Goal: Task Accomplishment & Management: Complete application form

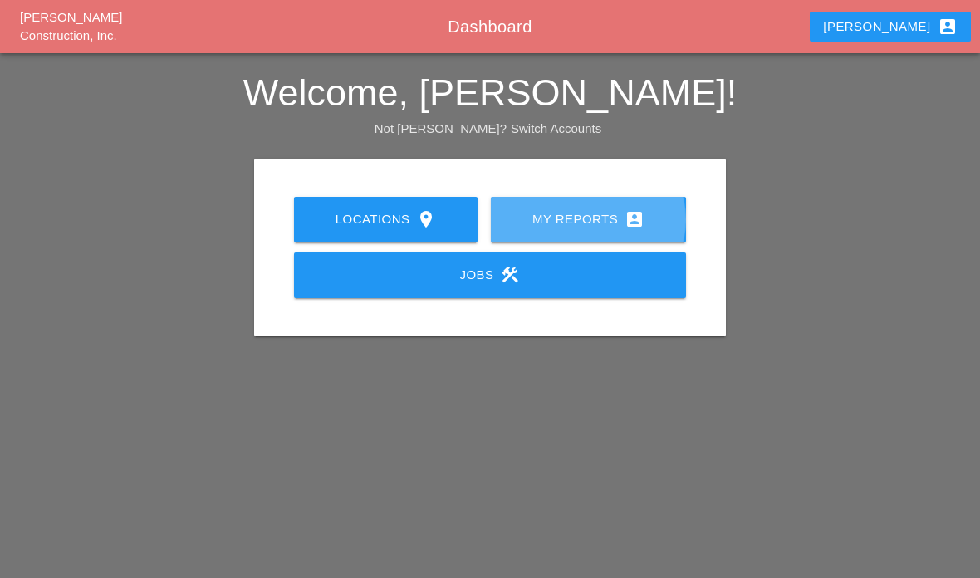
click at [585, 219] on div "My Reports account_box" at bounding box center [588, 219] width 142 height 20
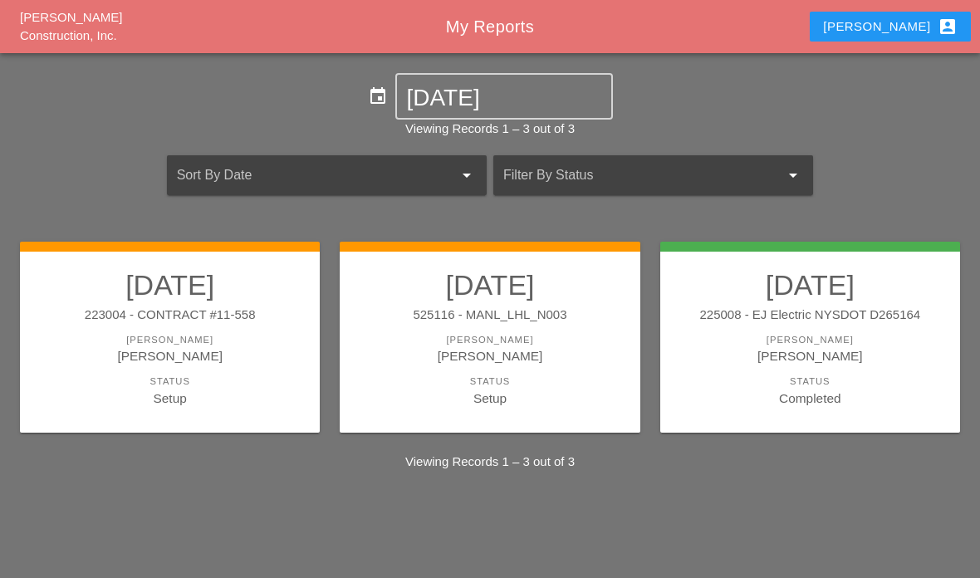
click at [482, 356] on div "[PERSON_NAME]" at bounding box center [489, 355] width 267 height 19
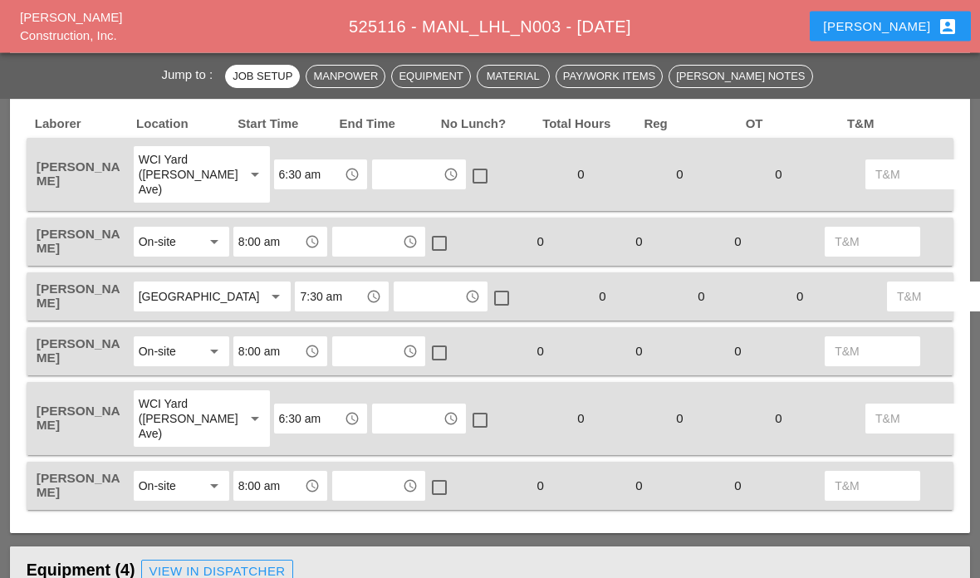
scroll to position [840, 0]
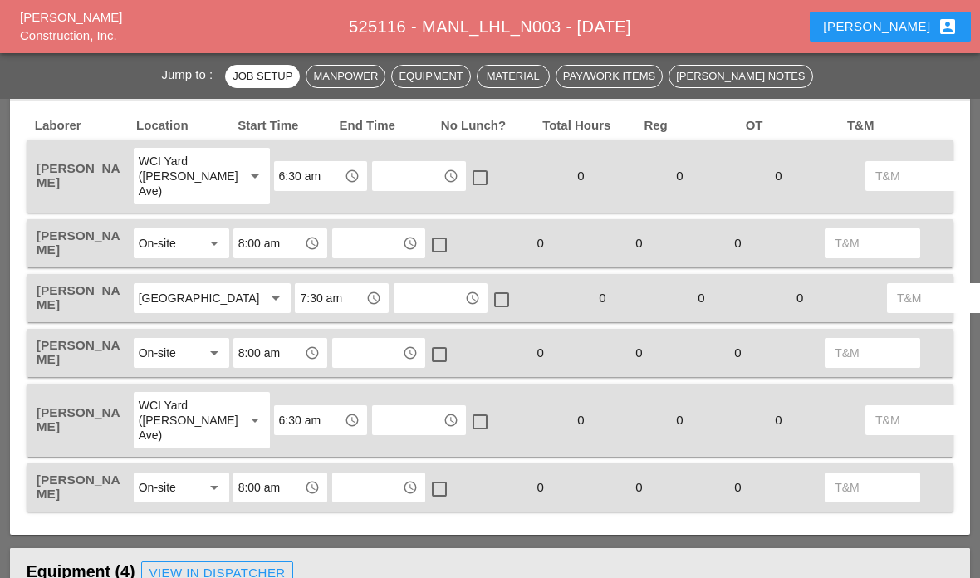
click at [381, 169] on input "text" at bounding box center [407, 176] width 61 height 27
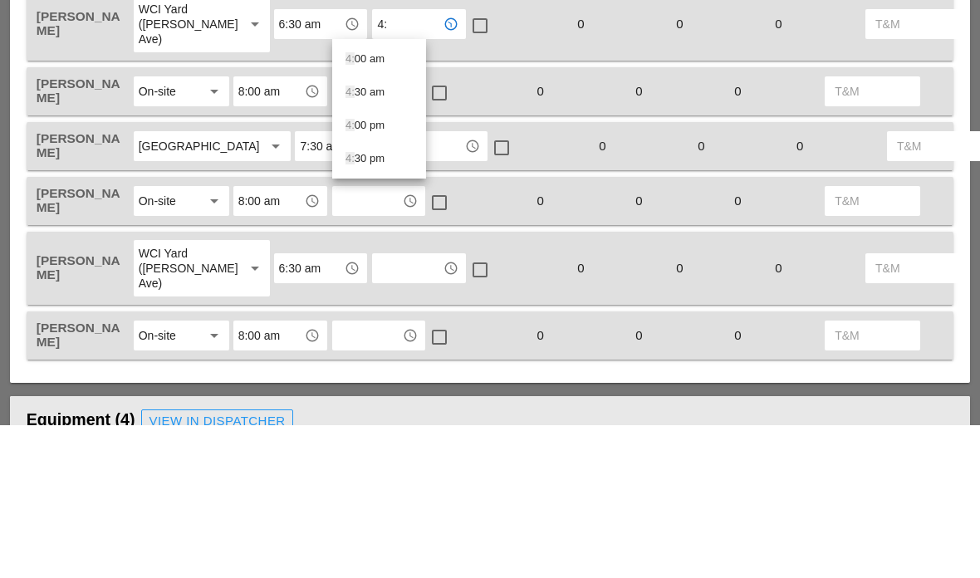
type input "4:0"
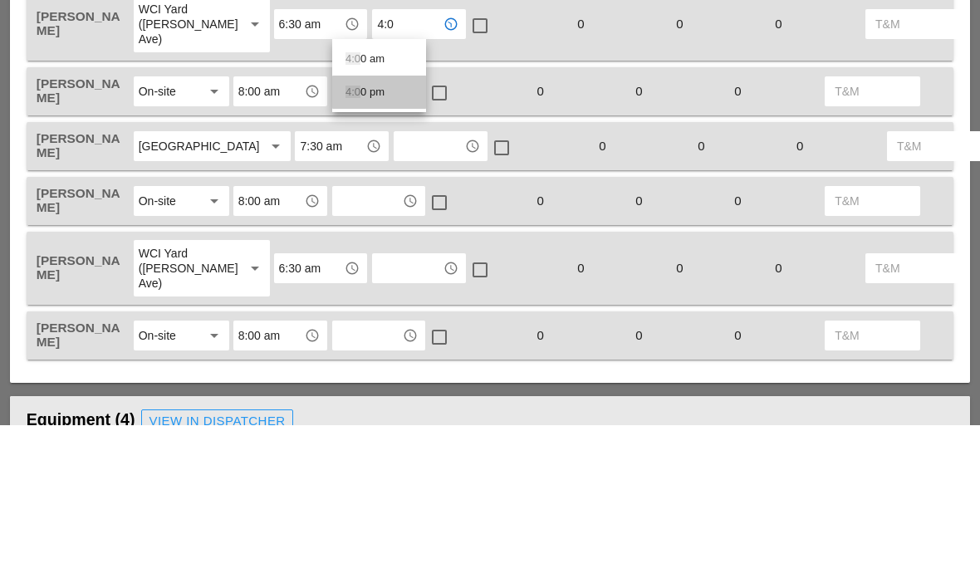
click at [358, 238] on span "4:0" at bounding box center [352, 244] width 15 height 12
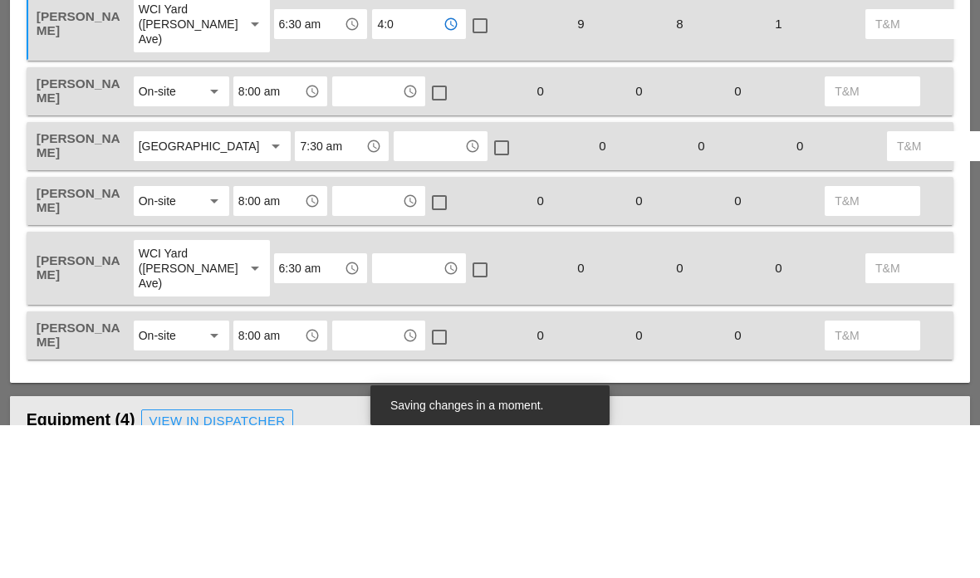
click at [364, 231] on input "text" at bounding box center [367, 244] width 61 height 27
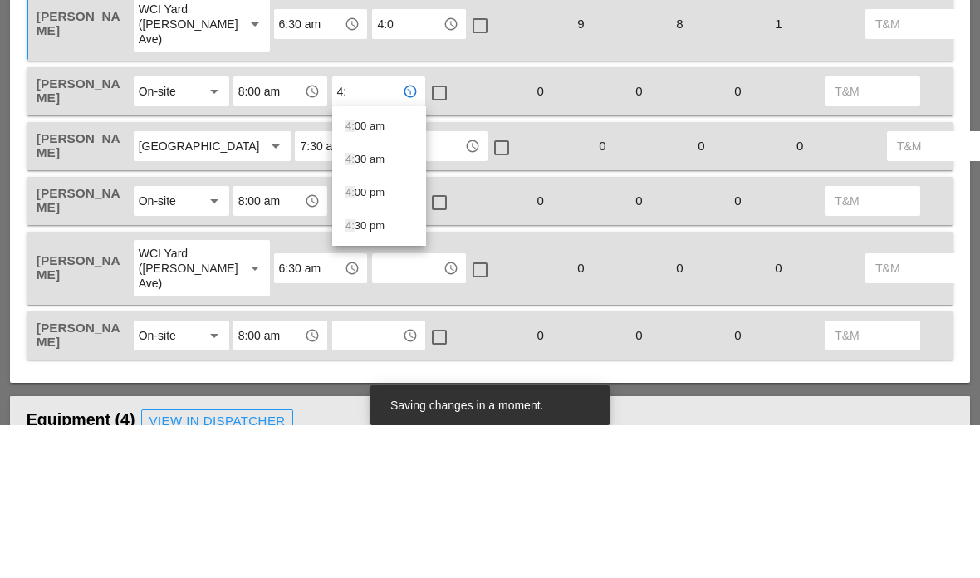
type input "4:0"
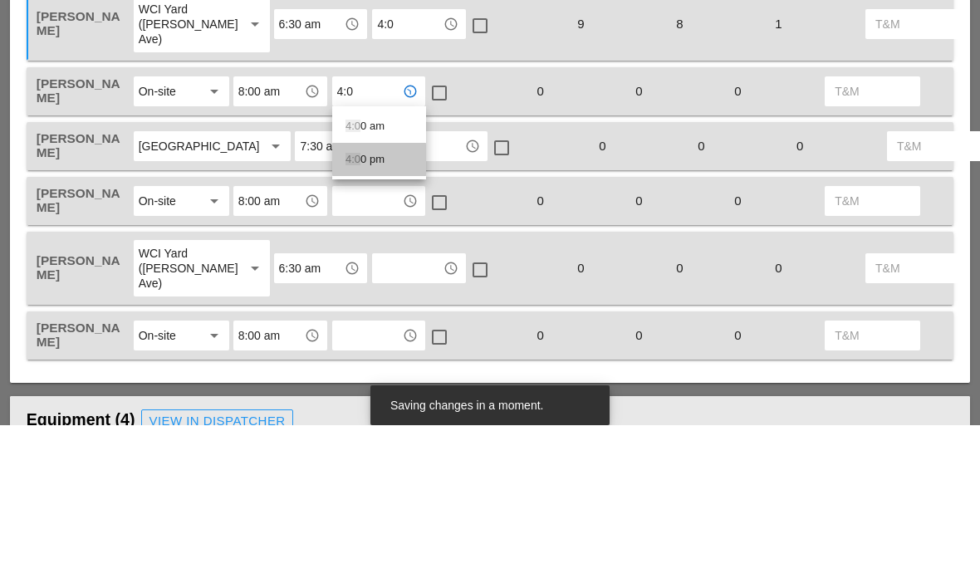
click at [347, 306] on span "4:0" at bounding box center [352, 312] width 15 height 12
click at [399, 286] on input "text" at bounding box center [429, 299] width 61 height 27
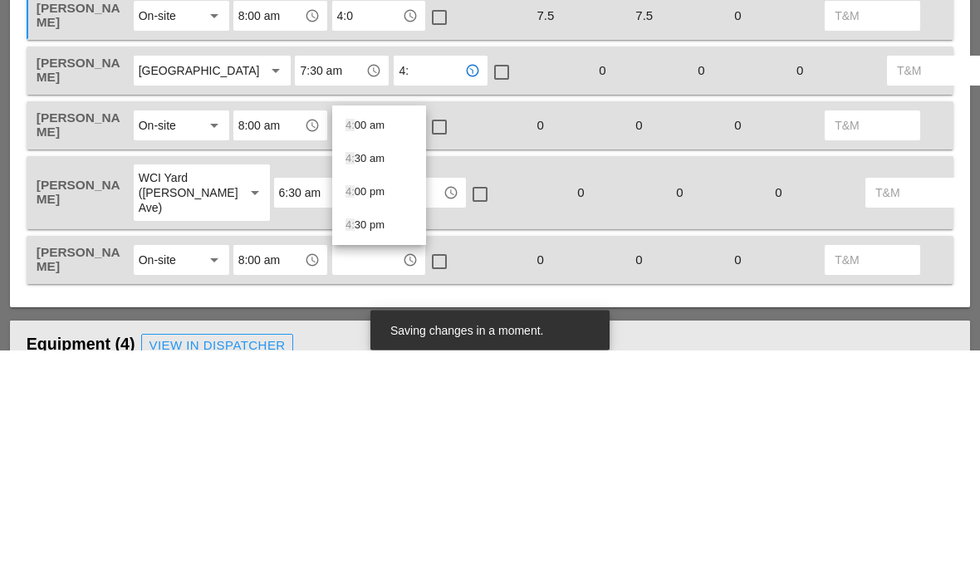
type input "4:0"
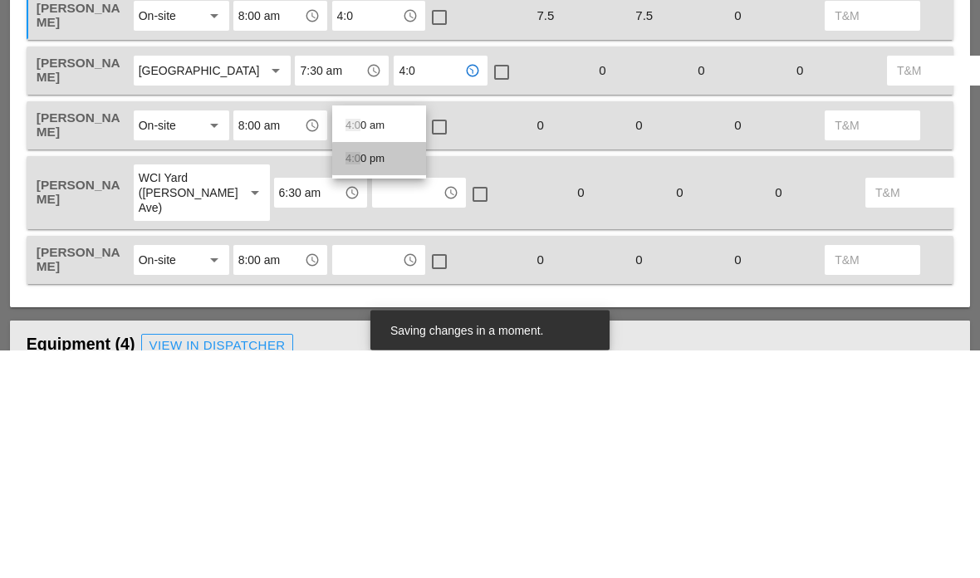
click at [353, 380] on span "4:0" at bounding box center [352, 386] width 15 height 12
click at [356, 340] on input "text" at bounding box center [367, 353] width 61 height 27
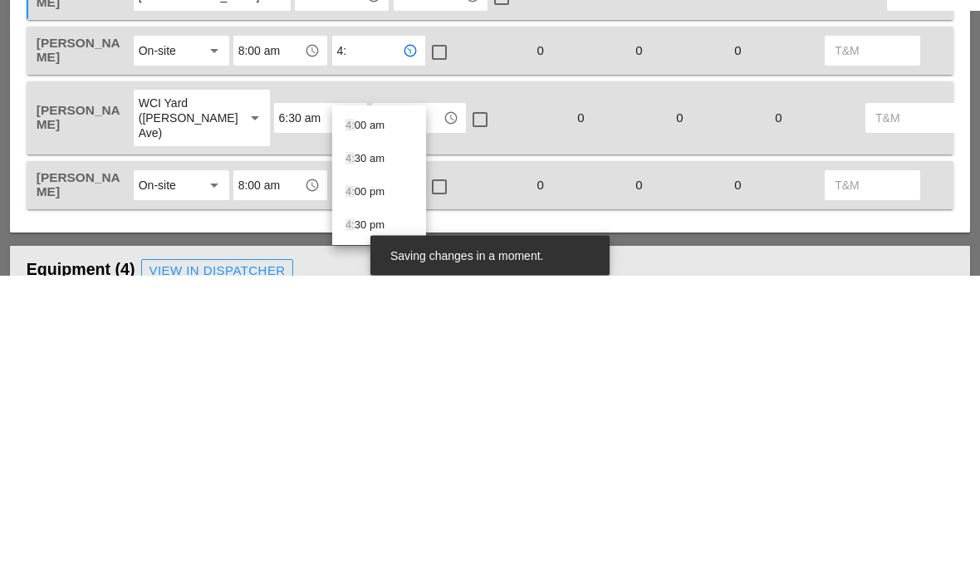
type input "4:0"
click at [356, 455] on span "4:0" at bounding box center [352, 461] width 15 height 12
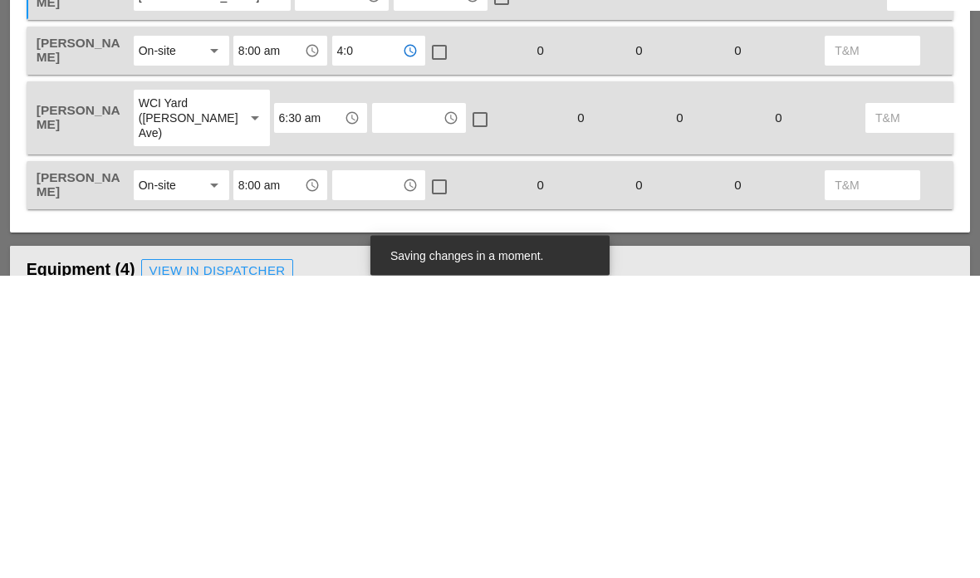
click at [377, 408] on input "text" at bounding box center [407, 421] width 61 height 27
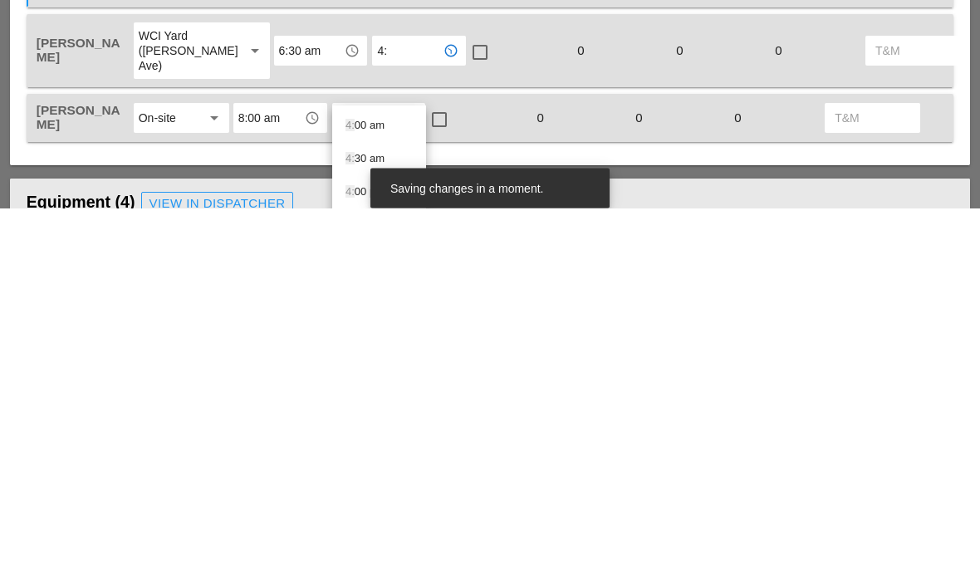
type input "4:0"
click at [355, 519] on div "4:0 0 pm" at bounding box center [378, 529] width 67 height 20
click at [354, 475] on input "text" at bounding box center [367, 488] width 61 height 27
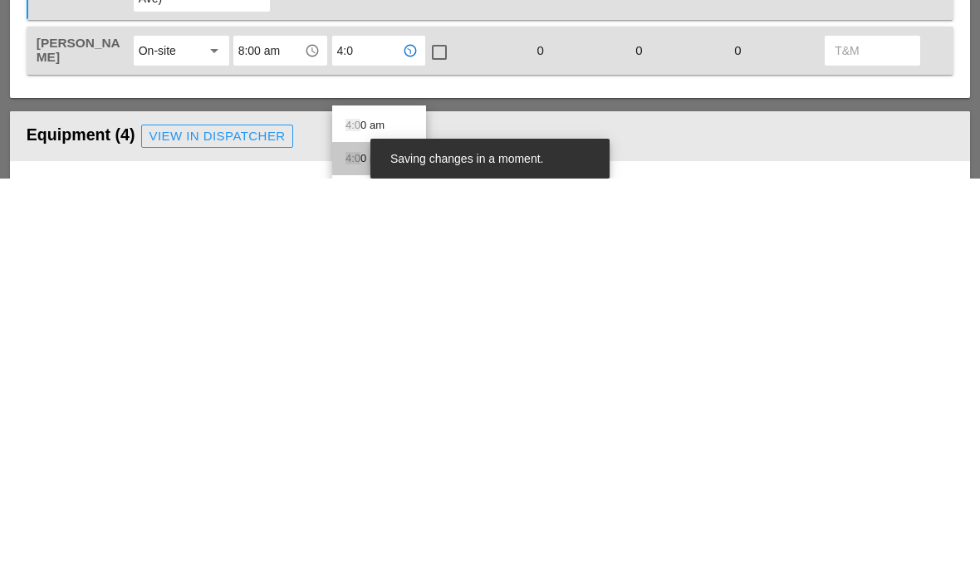
click at [350, 551] on span "4:0" at bounding box center [352, 557] width 15 height 12
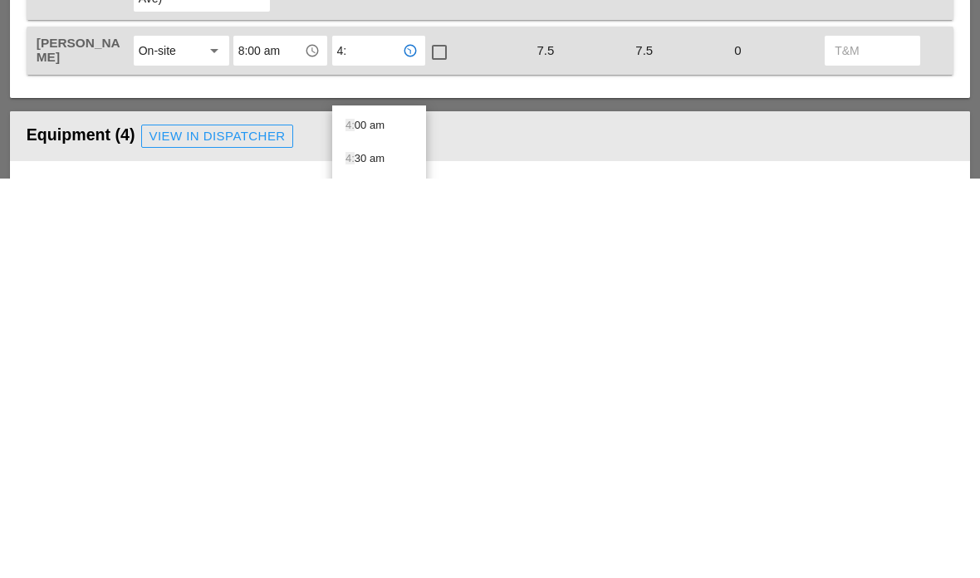
type input "4:3"
click at [379, 541] on div "4:3 0 pm" at bounding box center [378, 557] width 67 height 33
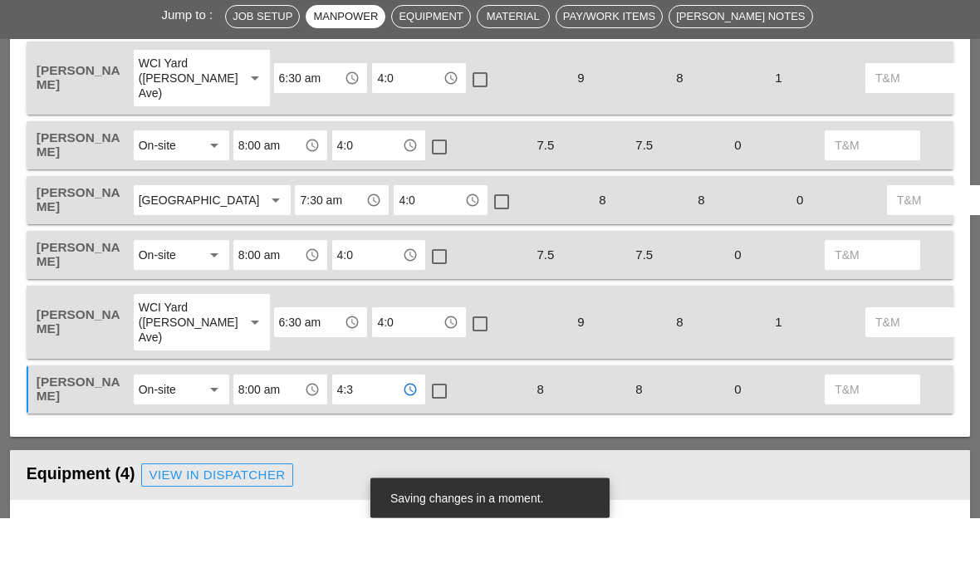
click at [377, 125] on input "4:0" at bounding box center [407, 138] width 61 height 27
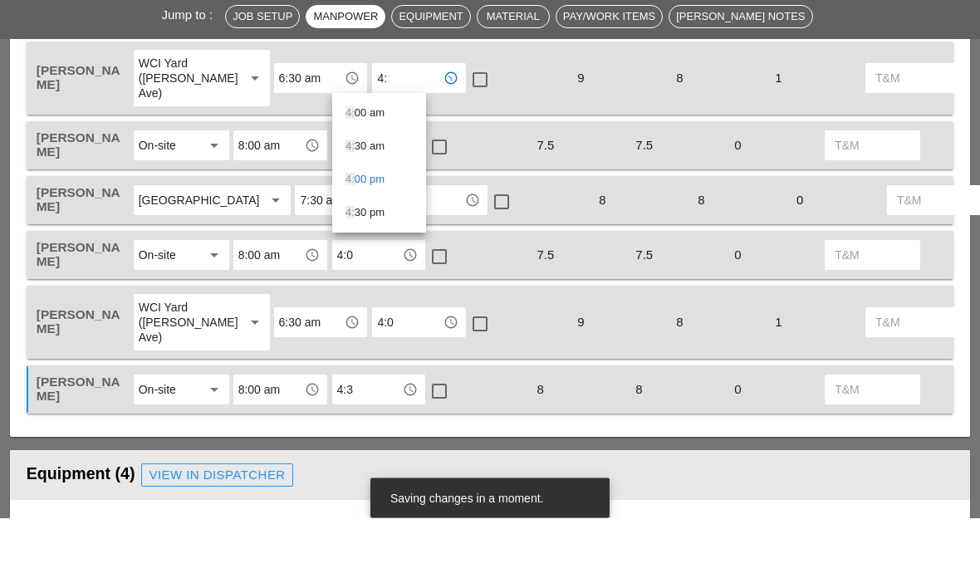
type input "4:3"
click at [360, 197] on div "4:3 0 pm" at bounding box center [378, 207] width 67 height 20
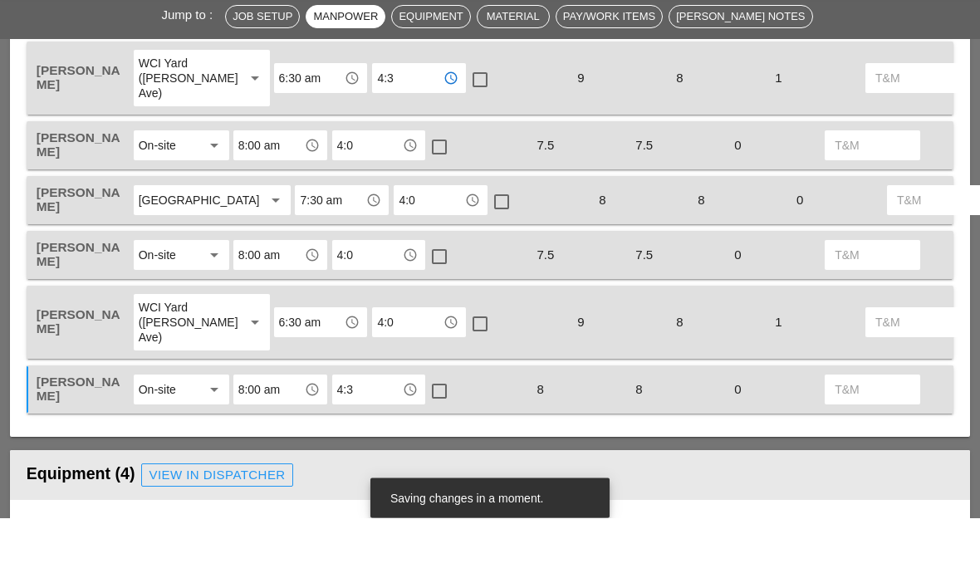
click at [362, 193] on input "4:0" at bounding box center [367, 206] width 61 height 27
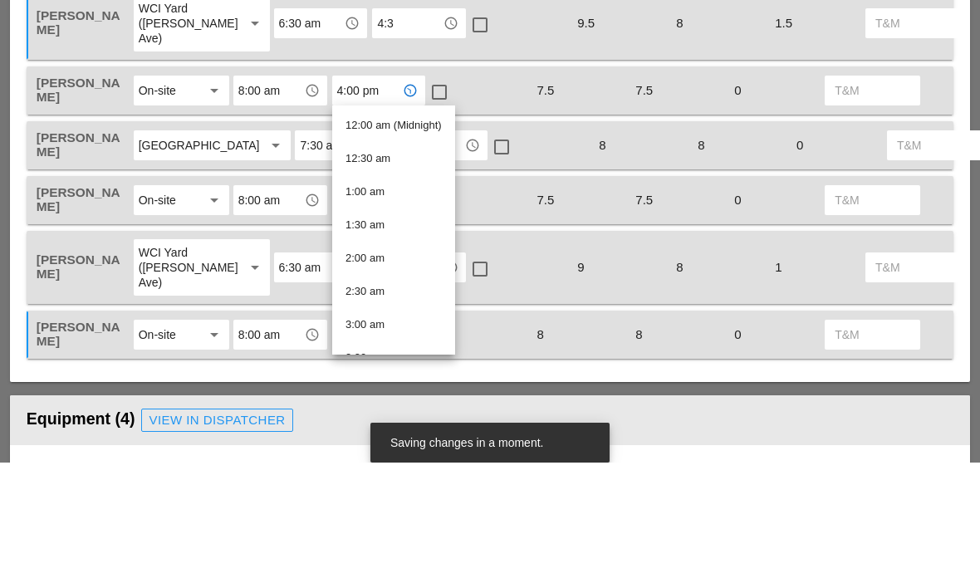
type input "3"
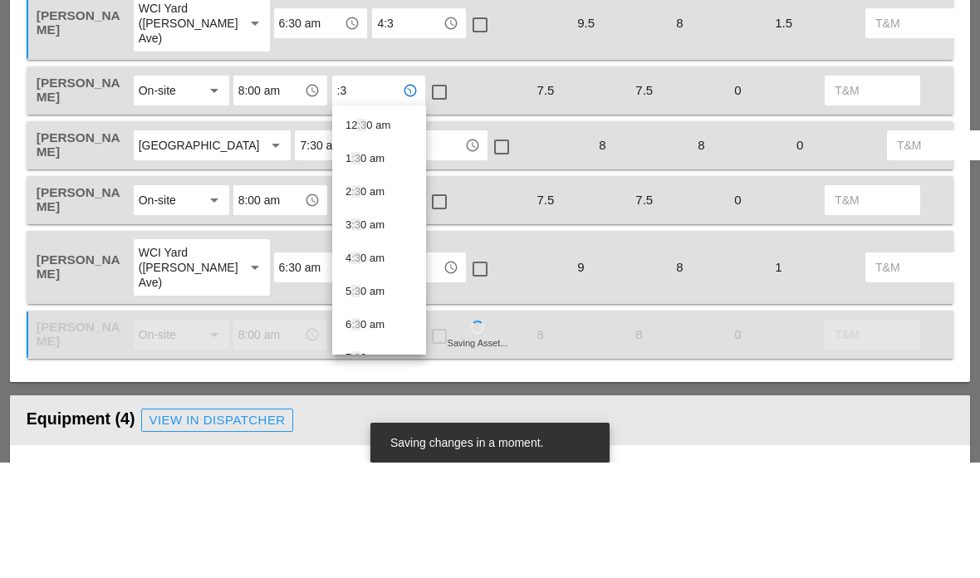
type input ":"
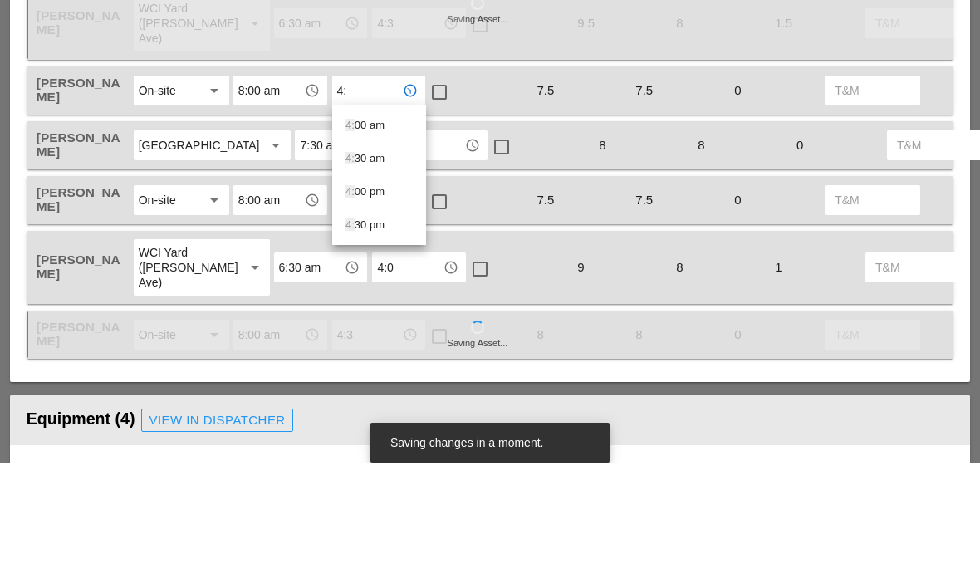
type input "4:3"
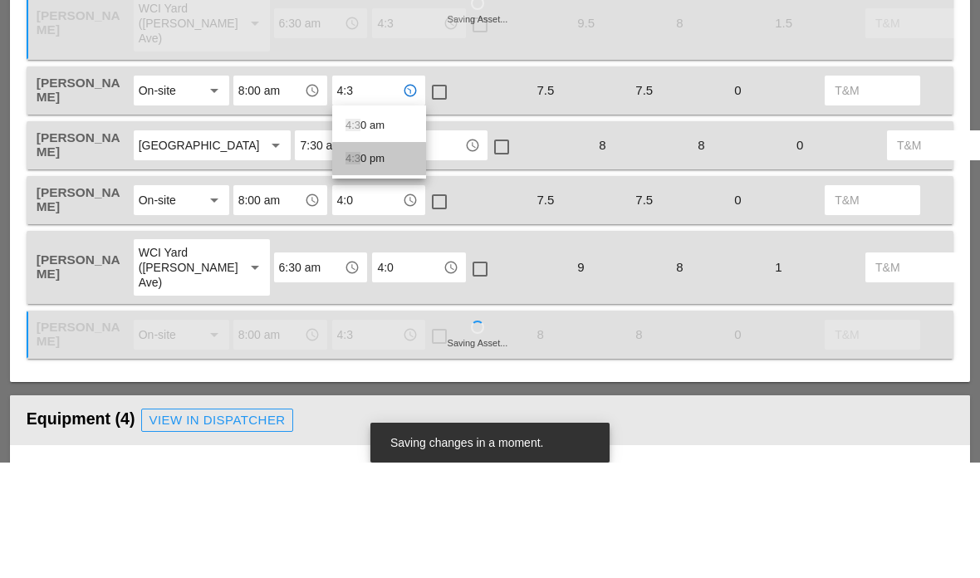
click at [361, 264] on div "4:3 0 pm" at bounding box center [378, 274] width 67 height 20
click at [399, 247] on input "4:0" at bounding box center [429, 260] width 61 height 27
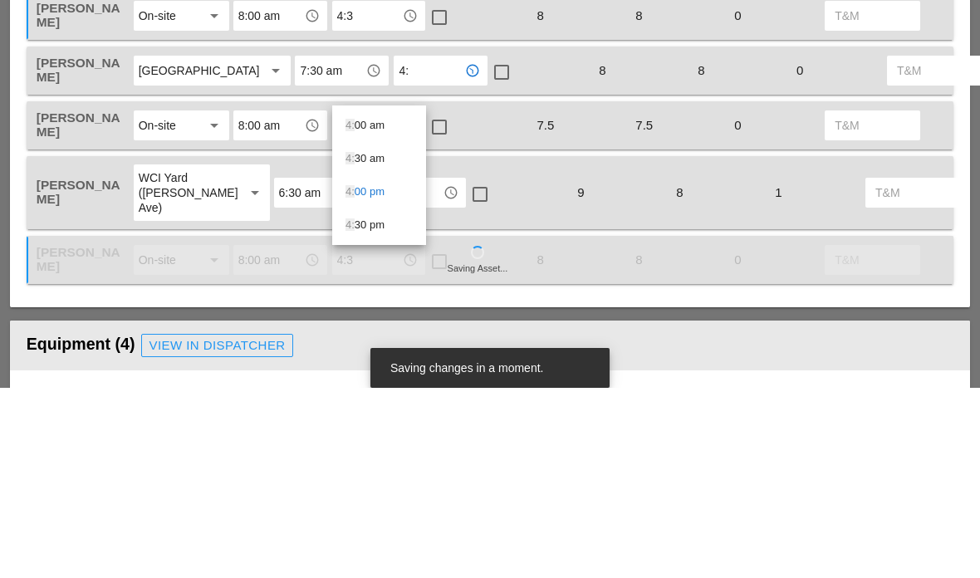
type input "4:3"
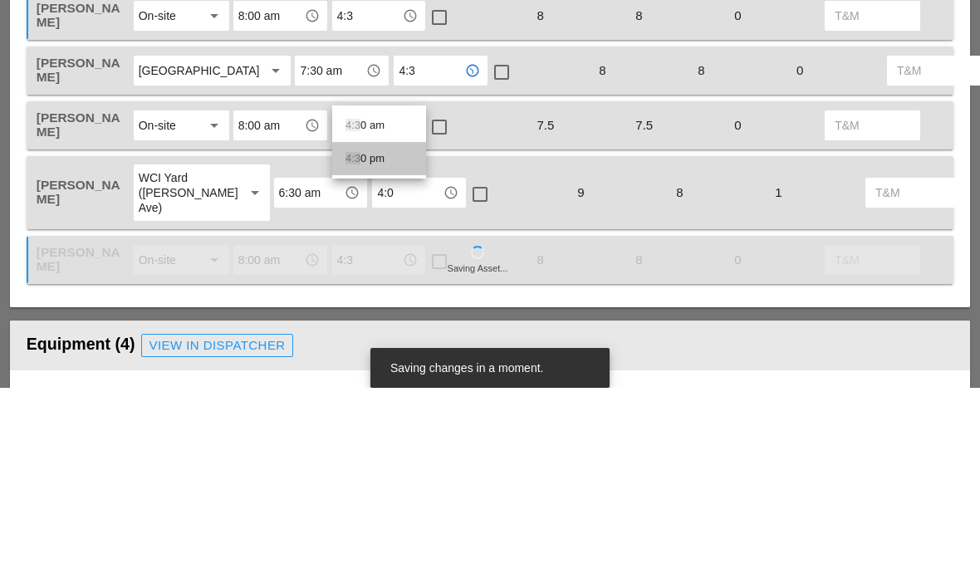
click at [373, 339] on div "4:3 0 pm" at bounding box center [378, 349] width 67 height 20
click at [362, 302] on input "4:0" at bounding box center [367, 315] width 61 height 27
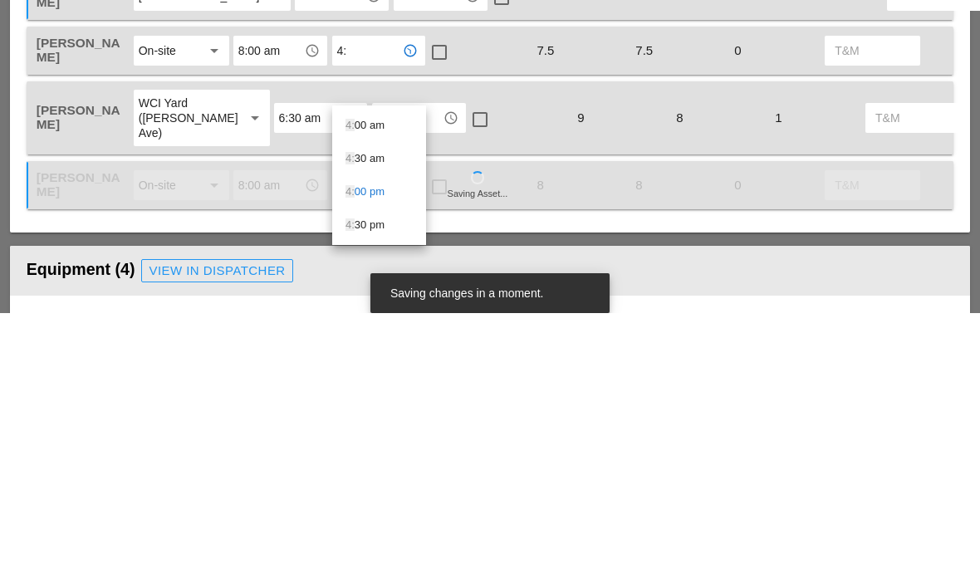
type input "4:3"
click at [367, 414] on div "4:3 0 pm" at bounding box center [378, 424] width 67 height 20
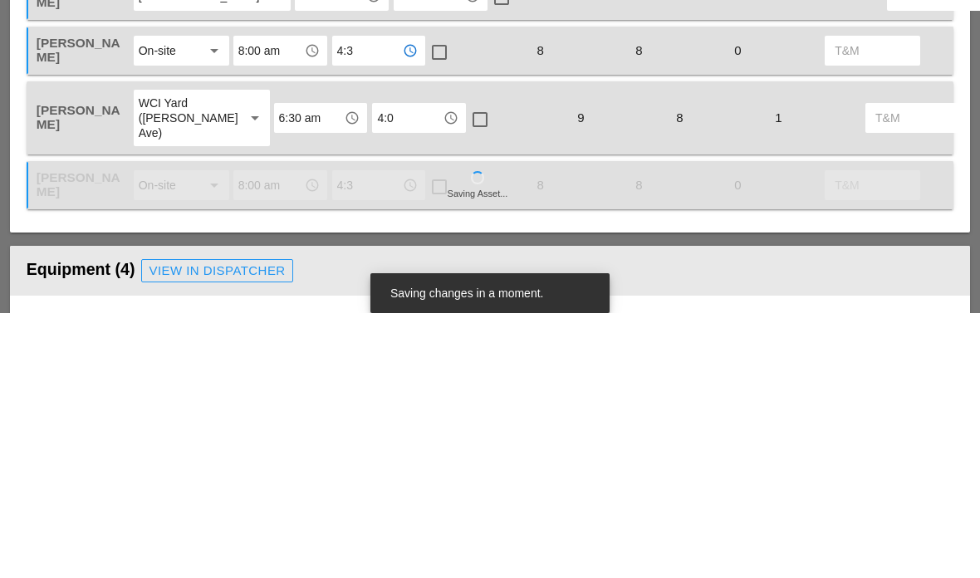
click at [377, 370] on input "4:0" at bounding box center [407, 383] width 61 height 27
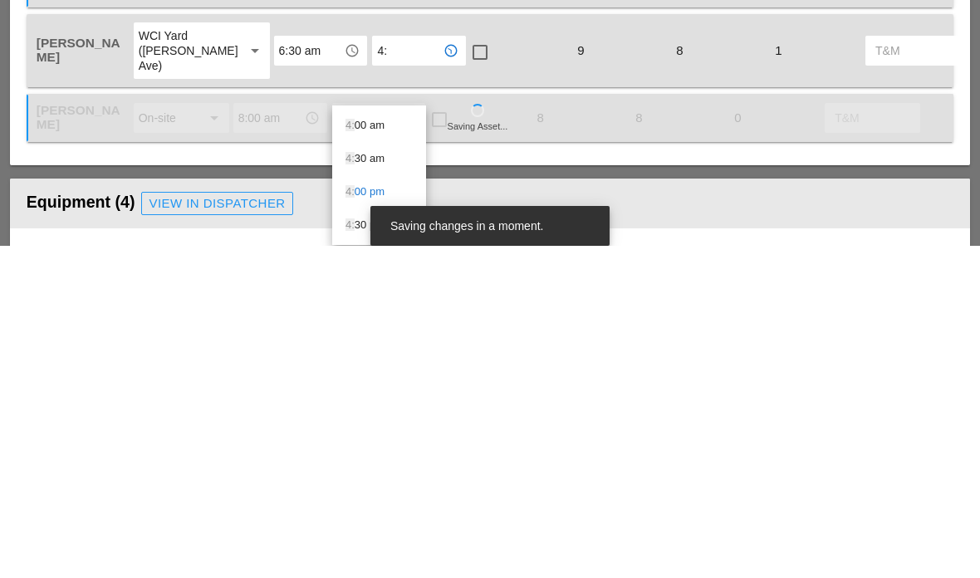
type input "4:3"
click at [357, 484] on span "4:3" at bounding box center [352, 490] width 15 height 12
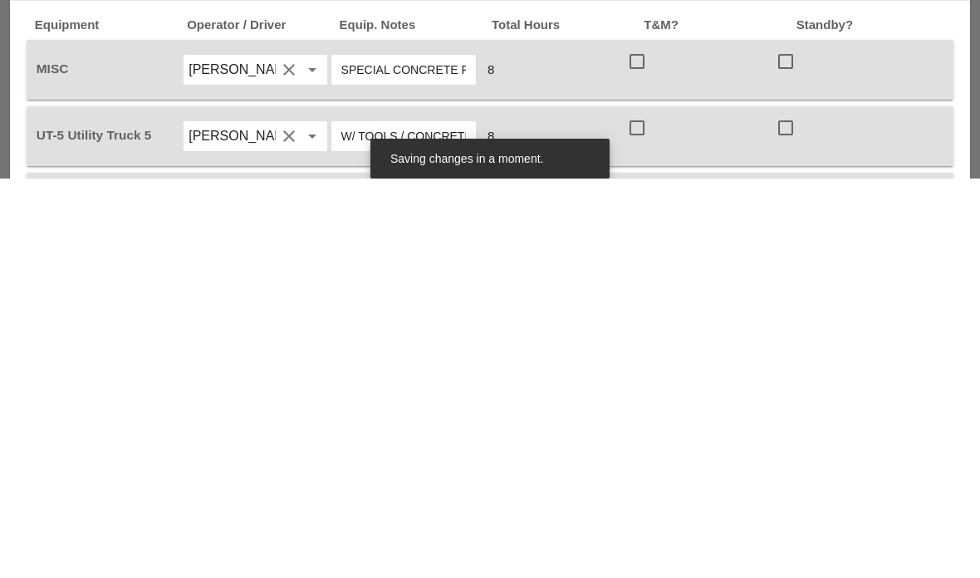
scroll to position [1038, 0]
click at [634, 446] on div at bounding box center [637, 460] width 28 height 28
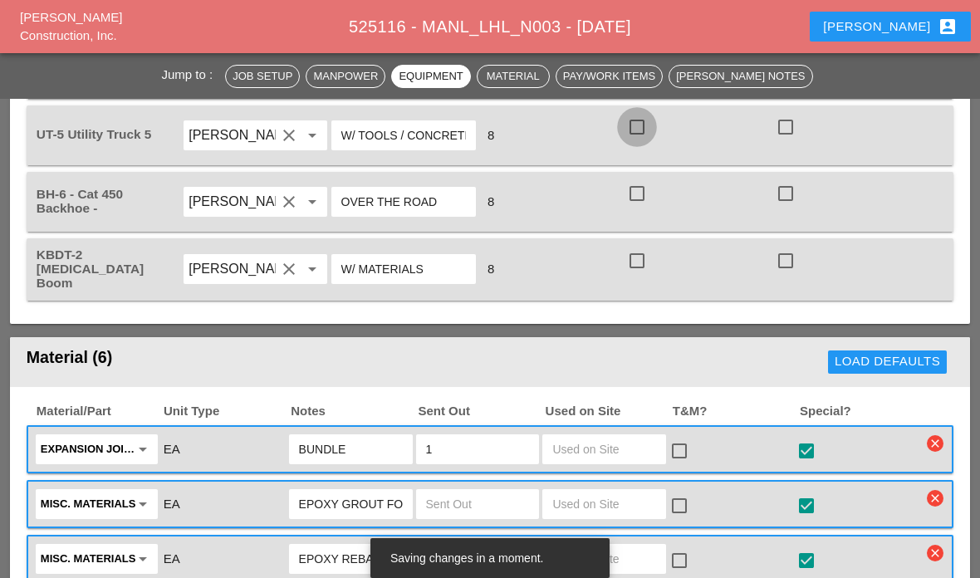
click at [633, 141] on div at bounding box center [637, 127] width 28 height 28
click at [649, 208] on div at bounding box center [637, 193] width 28 height 28
click at [644, 275] on div at bounding box center [637, 261] width 28 height 28
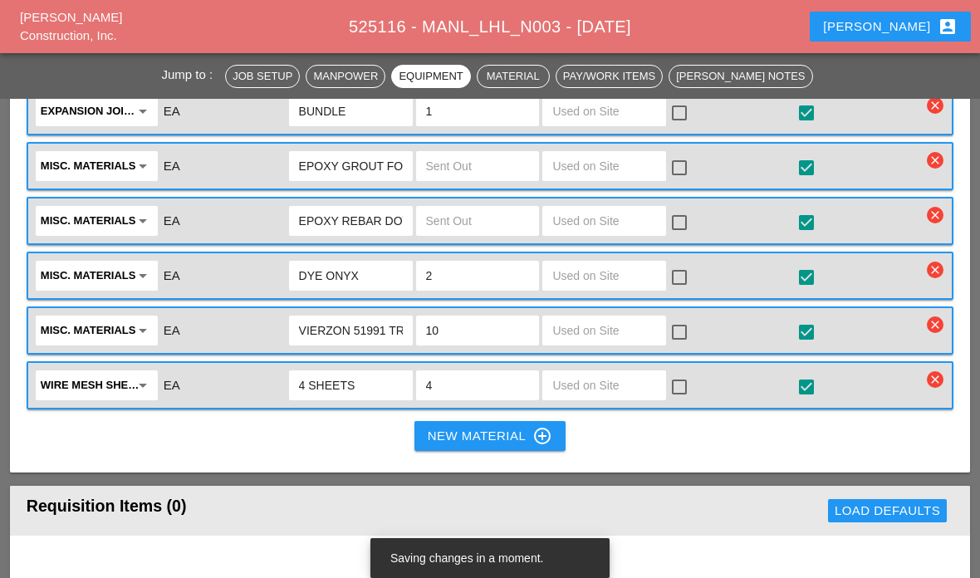
scroll to position [1771, 0]
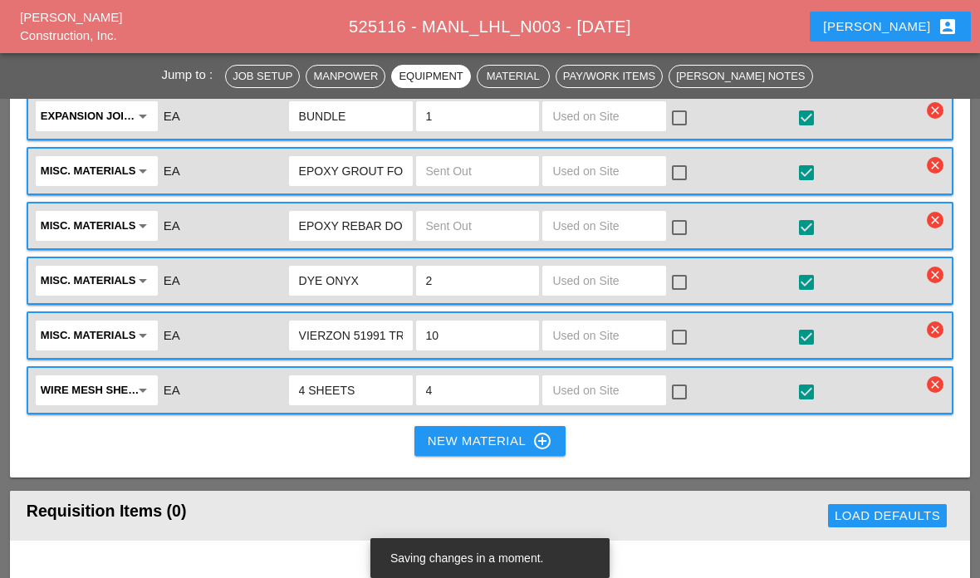
click at [600, 130] on input "text" at bounding box center [604, 116] width 104 height 27
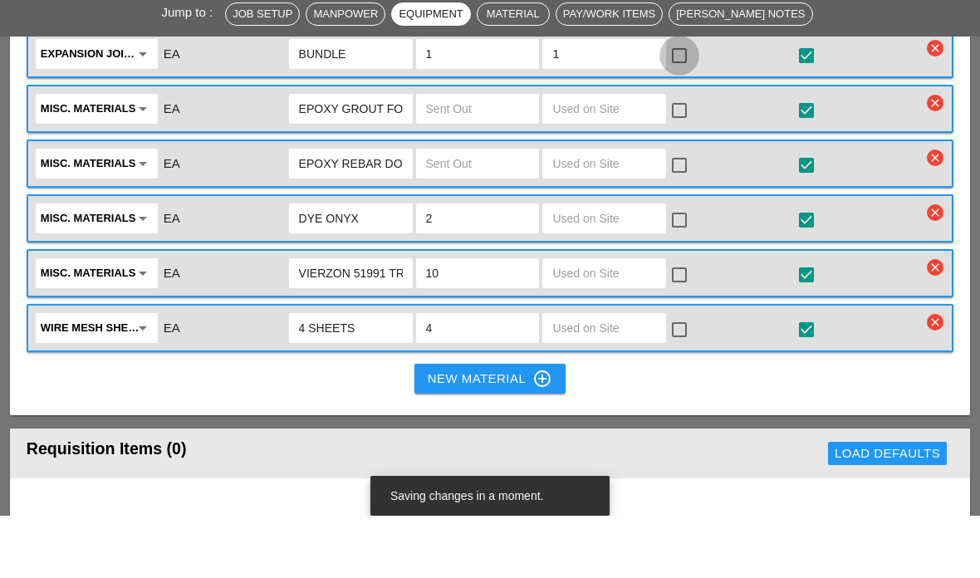
type input "1"
click at [684, 104] on div at bounding box center [679, 118] width 28 height 28
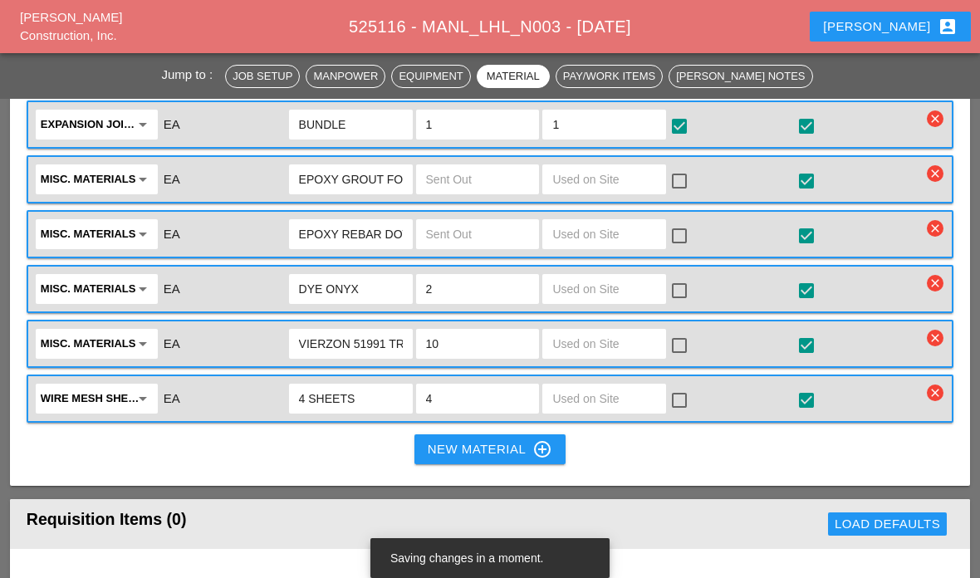
scroll to position [1759, 0]
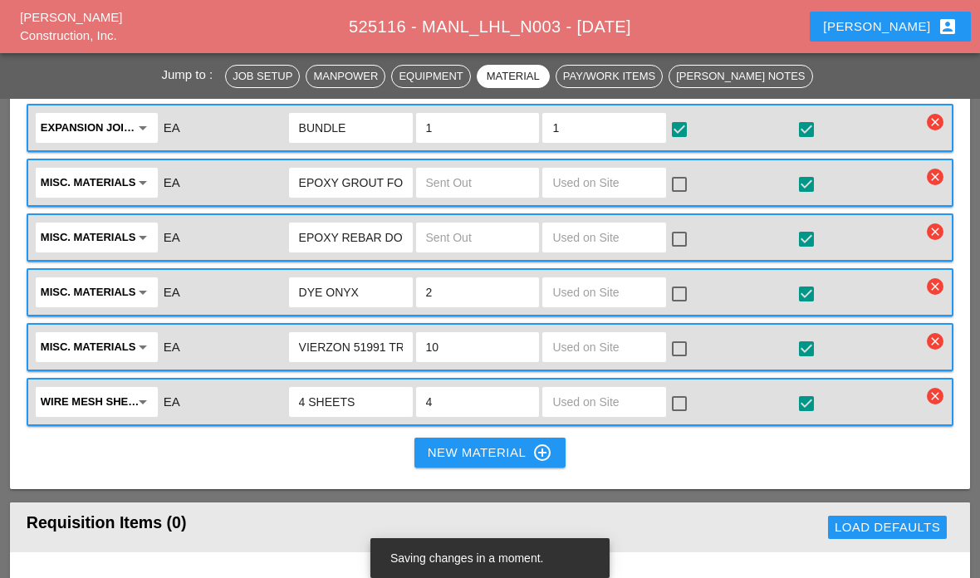
click at [583, 196] on input "text" at bounding box center [604, 182] width 104 height 27
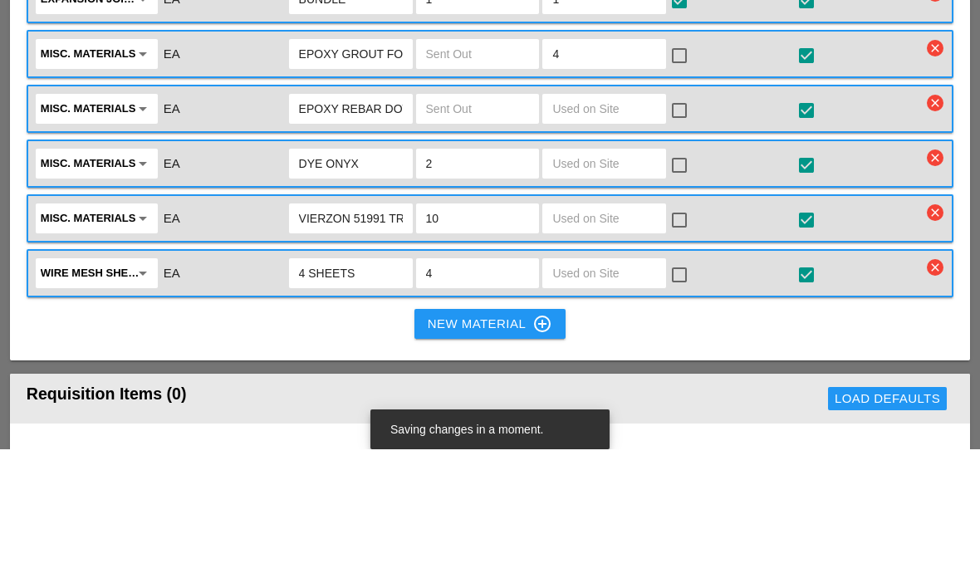
type input "4"
click at [691, 170] on div at bounding box center [679, 184] width 28 height 28
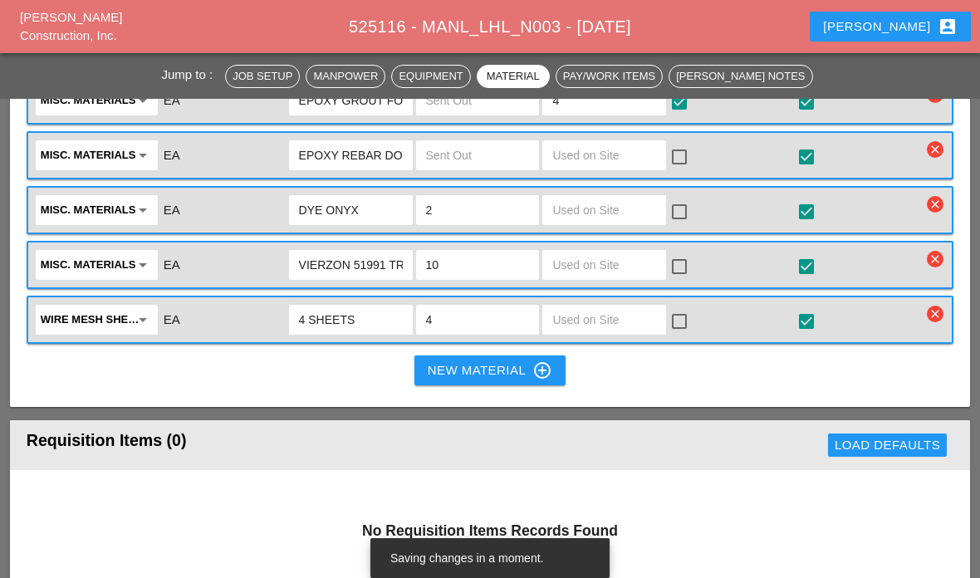
scroll to position [1840, 0]
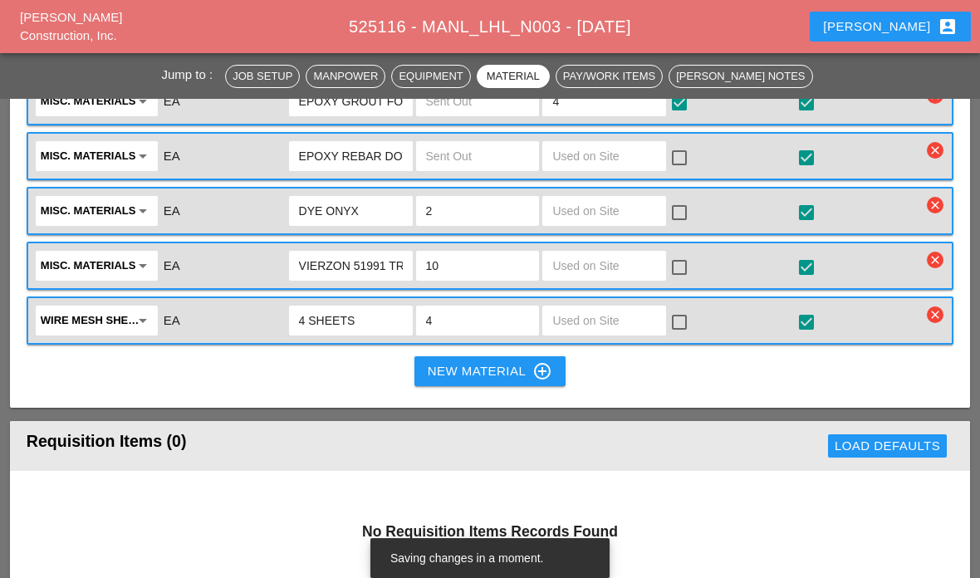
click at [604, 169] on input "text" at bounding box center [604, 156] width 104 height 27
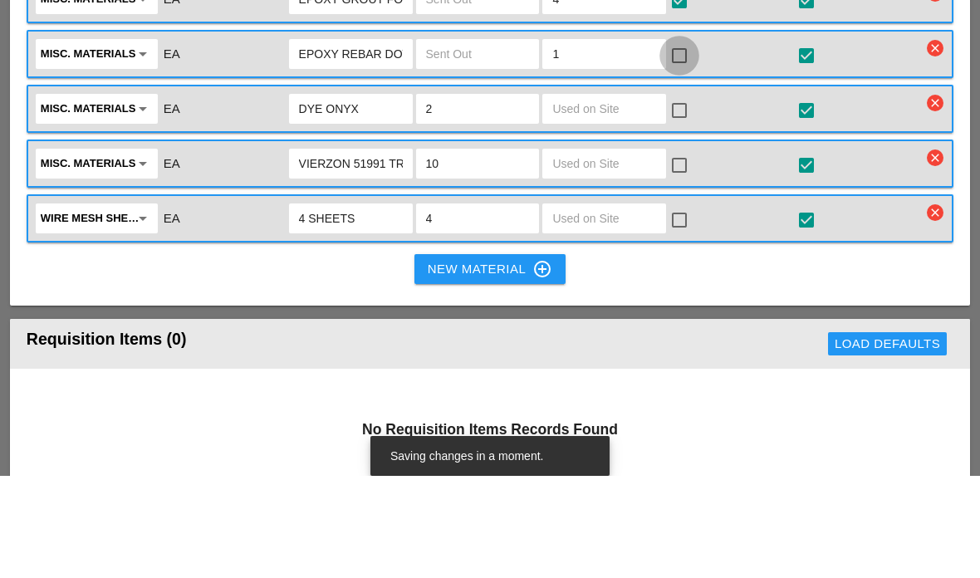
type input "1"
click at [690, 144] on div at bounding box center [679, 158] width 28 height 28
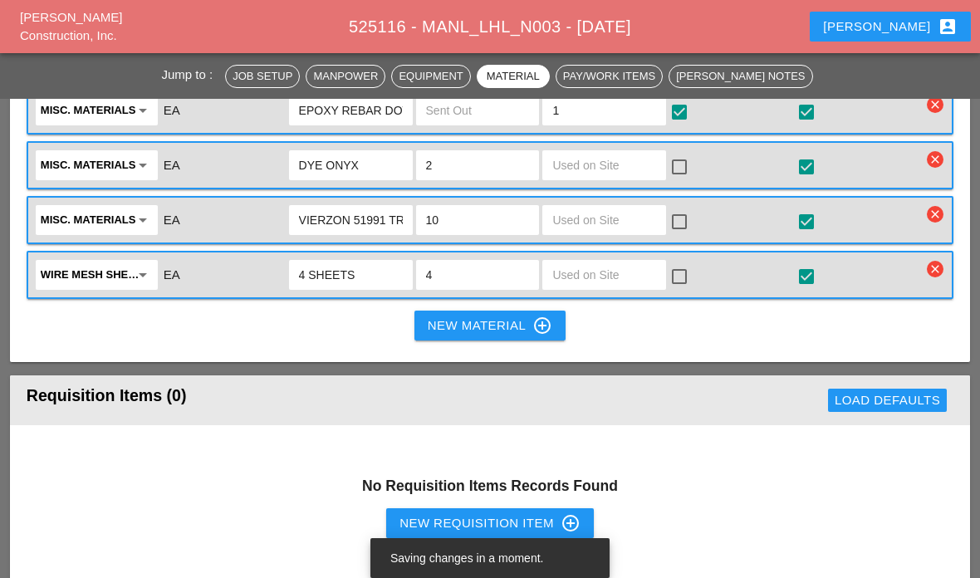
scroll to position [1883, 0]
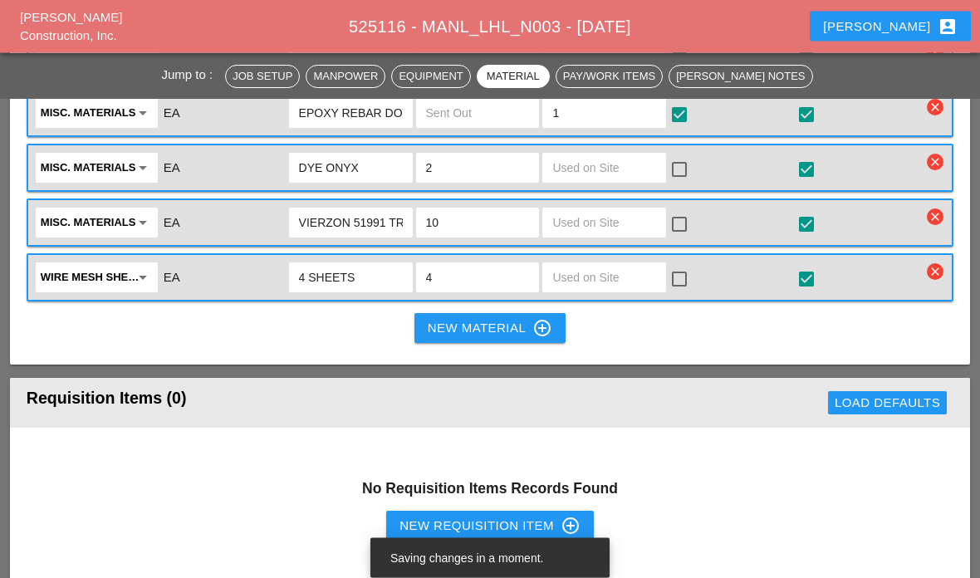
click at [603, 182] on input "text" at bounding box center [604, 168] width 104 height 27
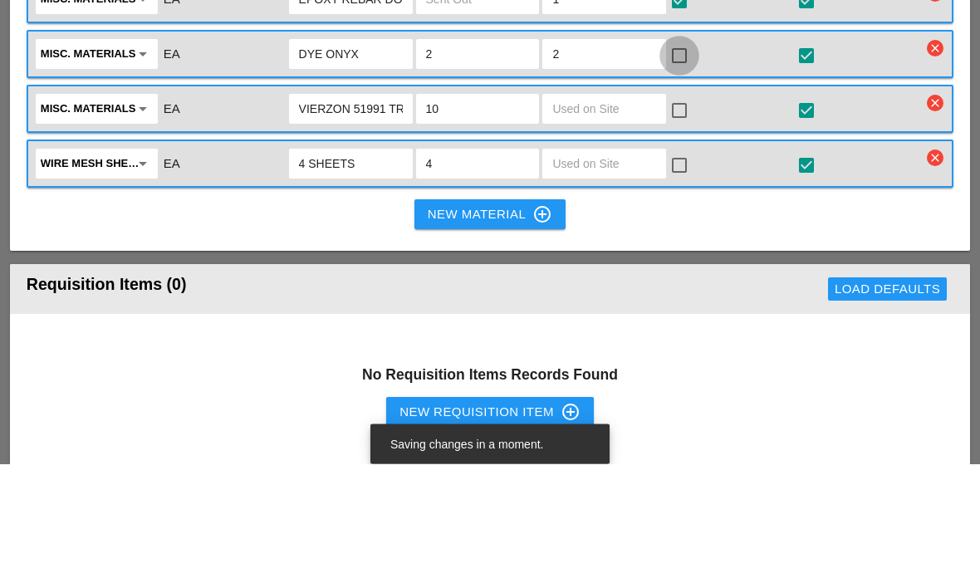
type input "2"
click at [676, 156] on div at bounding box center [679, 170] width 28 height 28
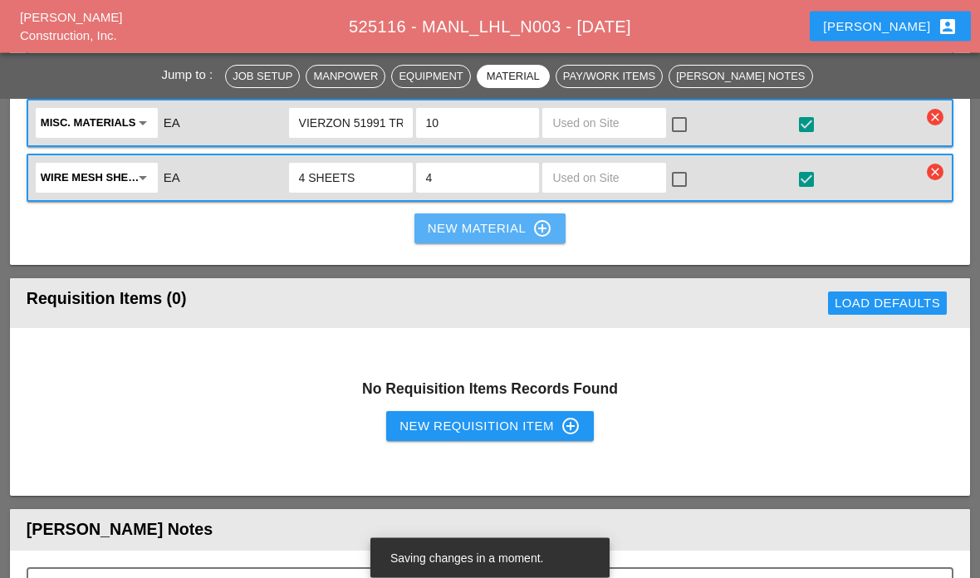
scroll to position [1966, 0]
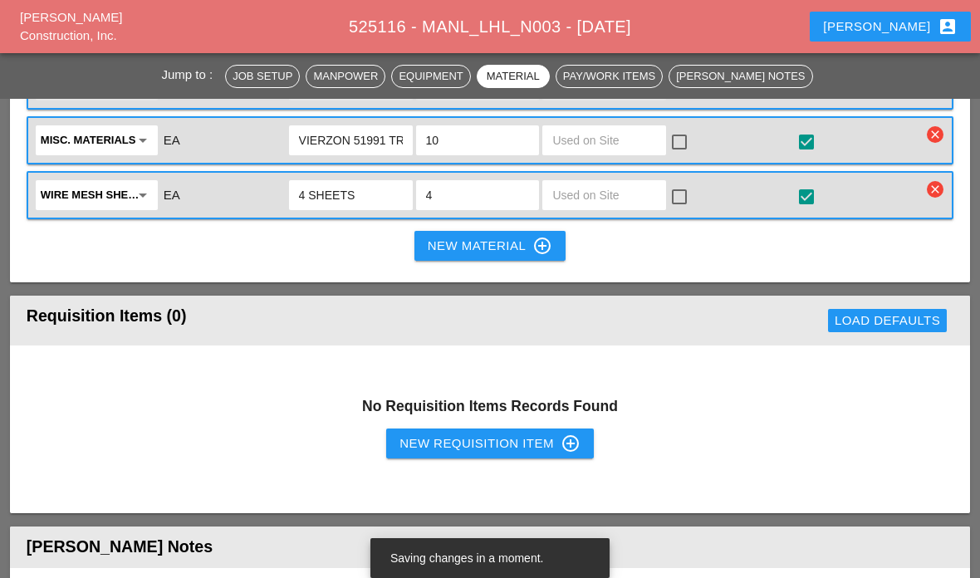
click at [327, 154] on input "VIERZON 51991 TRENCH TAGS" at bounding box center [351, 140] width 104 height 27
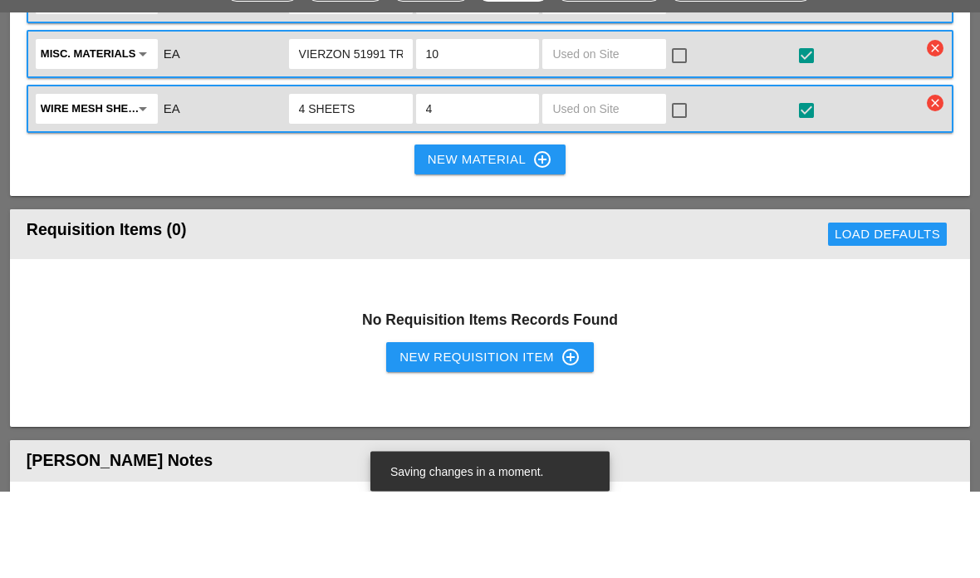
click at [385, 128] on input "VIERZON 51991 TRENCH TAGS" at bounding box center [351, 141] width 104 height 27
click at [610, 128] on input "text" at bounding box center [604, 141] width 104 height 27
type input "10"
click at [699, 124] on div "check_box_outline_blank" at bounding box center [731, 141] width 127 height 35
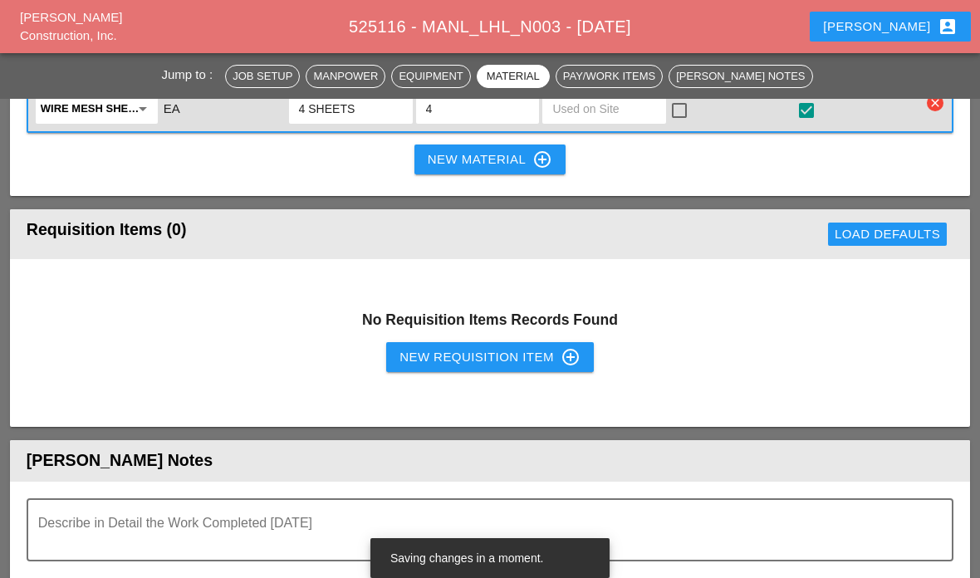
click at [610, 122] on input "text" at bounding box center [604, 109] width 104 height 27
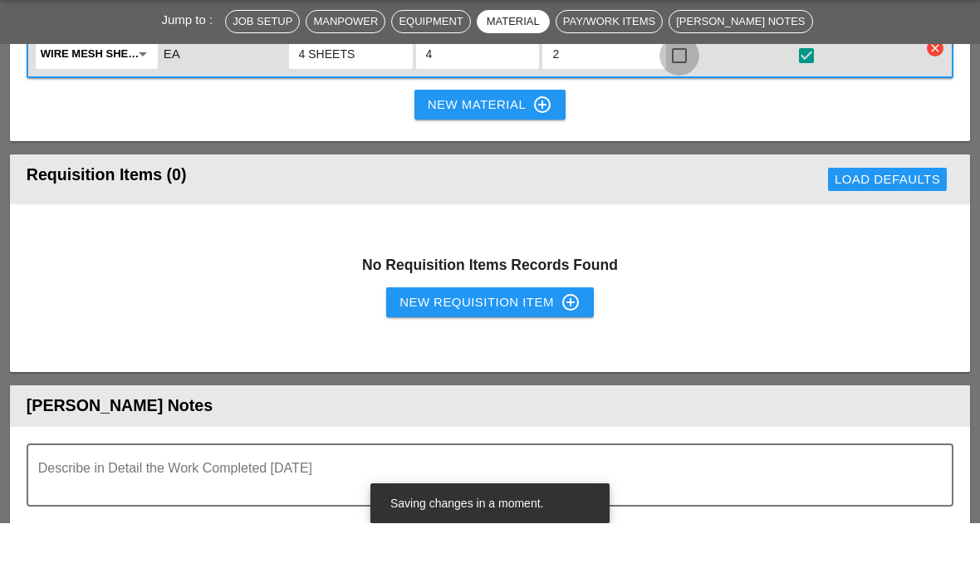
type input "2"
click at [689, 96] on div at bounding box center [679, 110] width 28 height 28
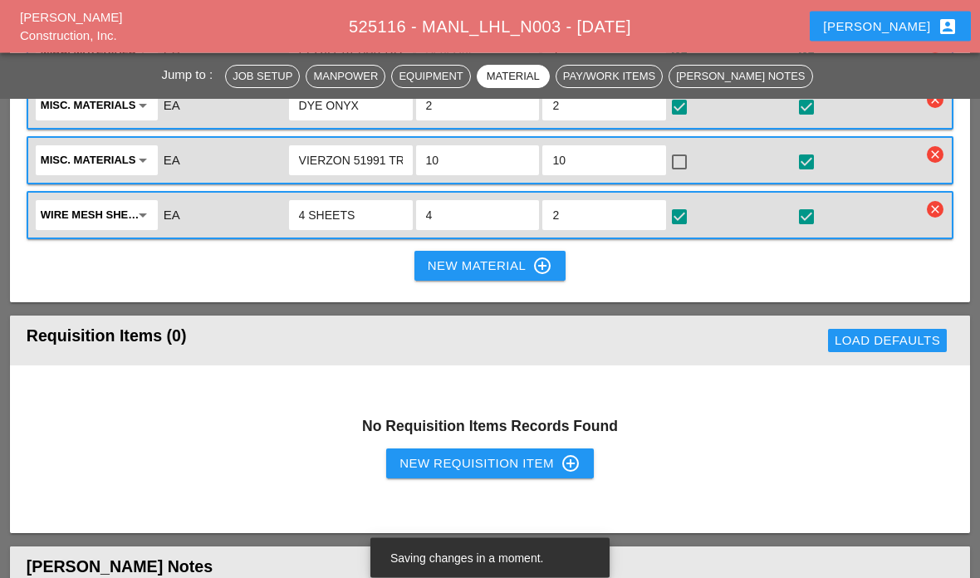
scroll to position [1946, 0]
click at [678, 176] on div at bounding box center [679, 162] width 28 height 28
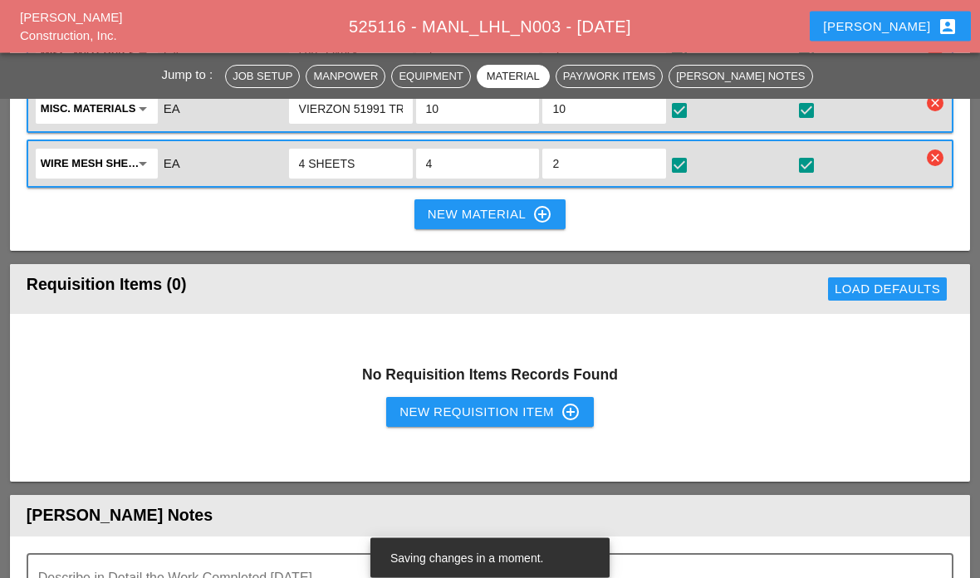
scroll to position [1990, 0]
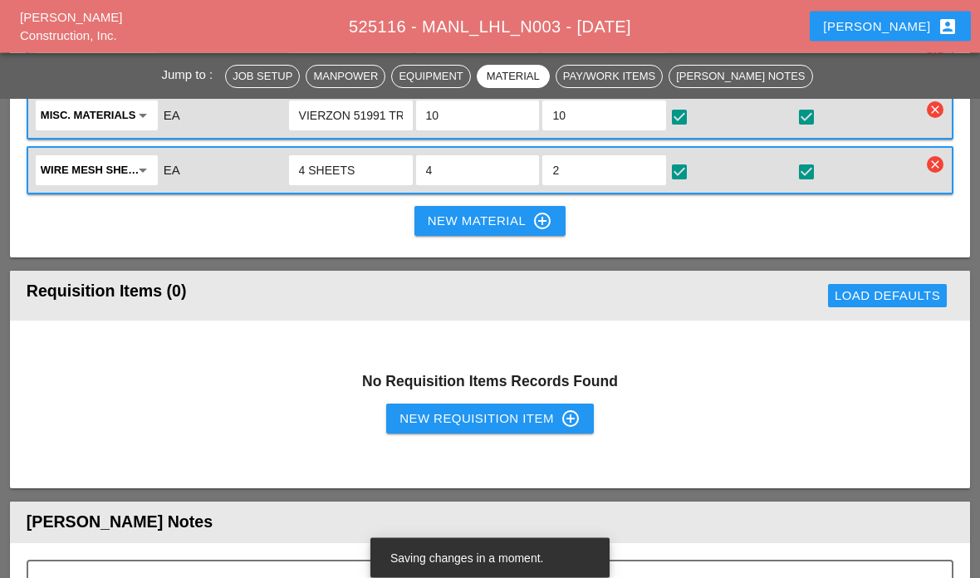
click at [489, 232] on div "New Material control_point" at bounding box center [490, 222] width 125 height 20
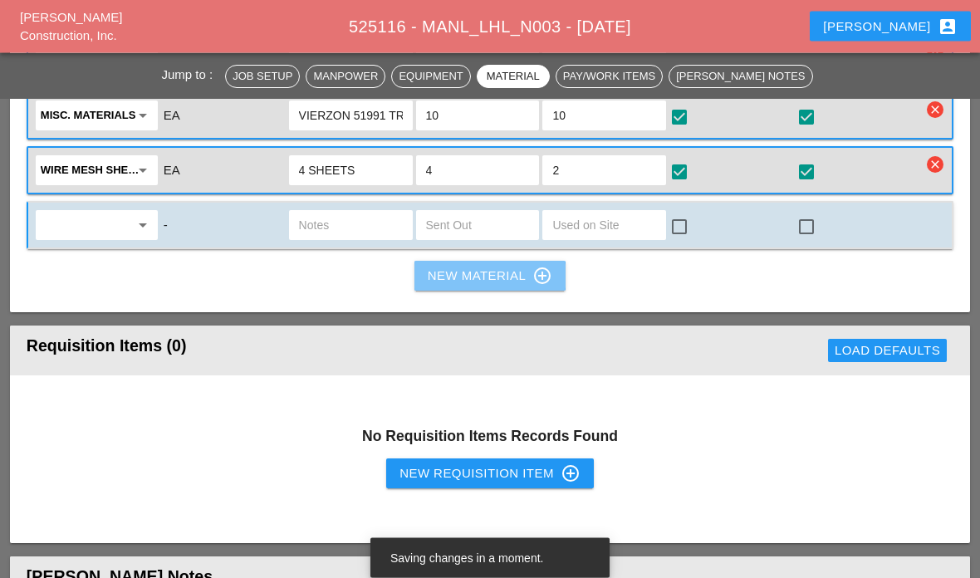
scroll to position [1991, 0]
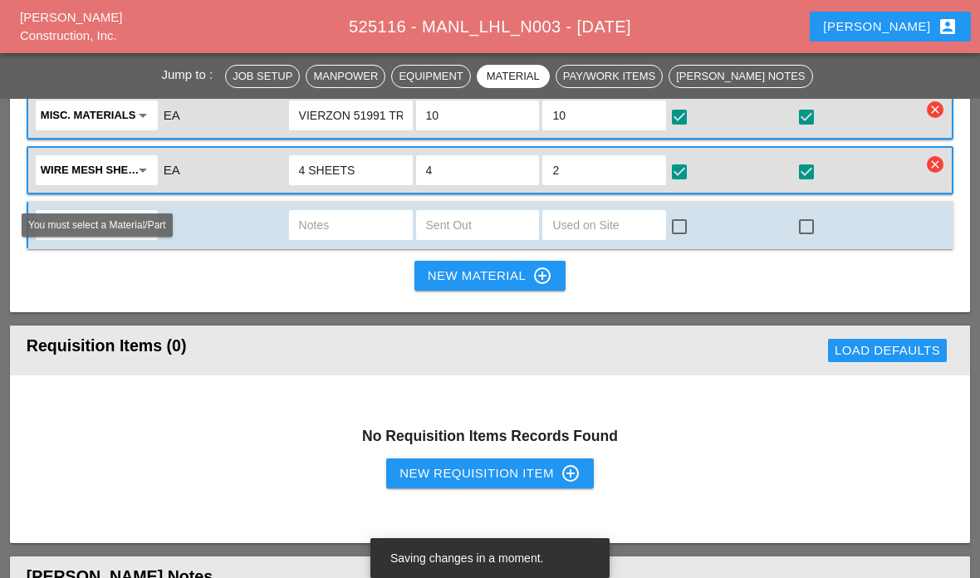
click at [140, 238] on div "arrow_drop_down" at bounding box center [97, 225] width 112 height 27
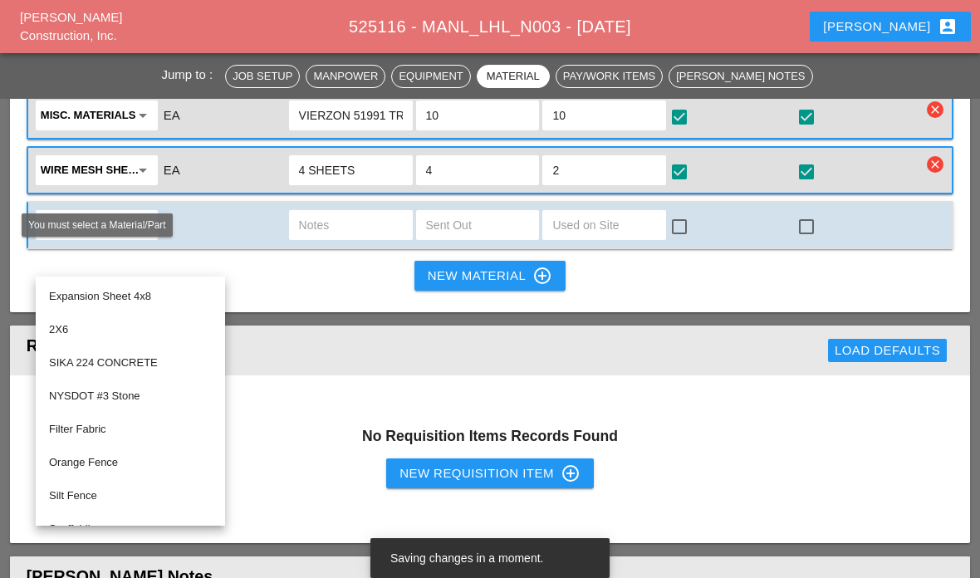
scroll to position [1990, 0]
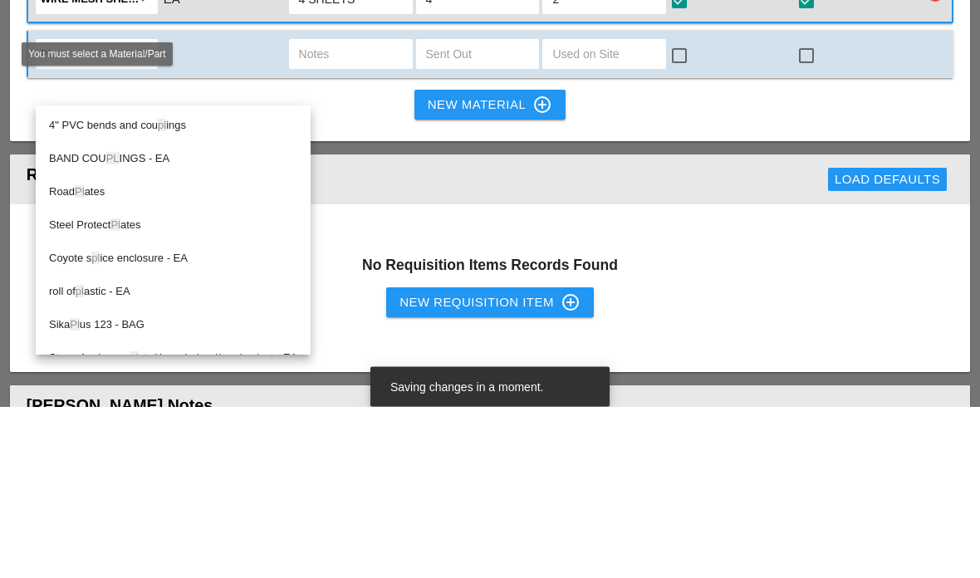
type input "Ply"
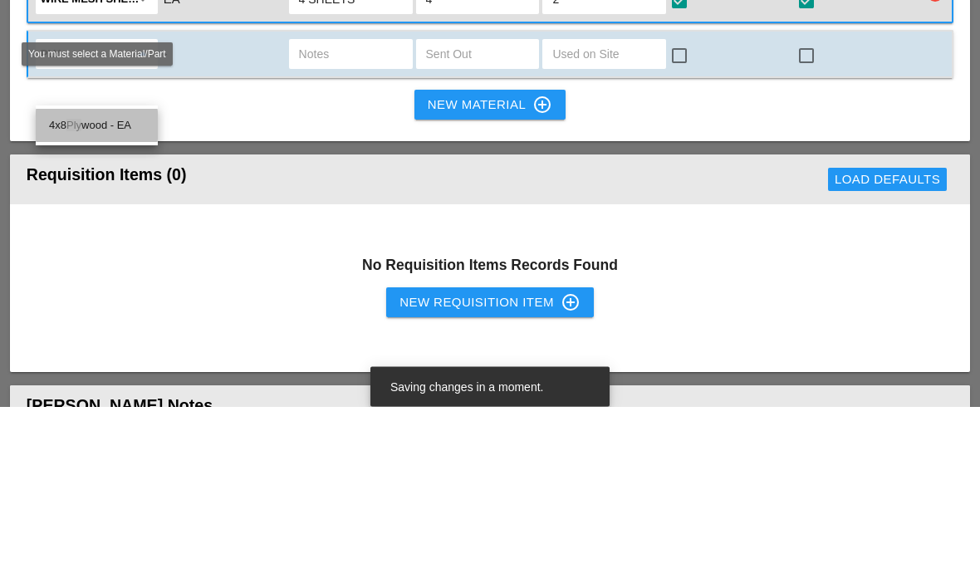
click at [87, 287] on div "4x8 Ply wood - EA" at bounding box center [97, 297] width 96 height 20
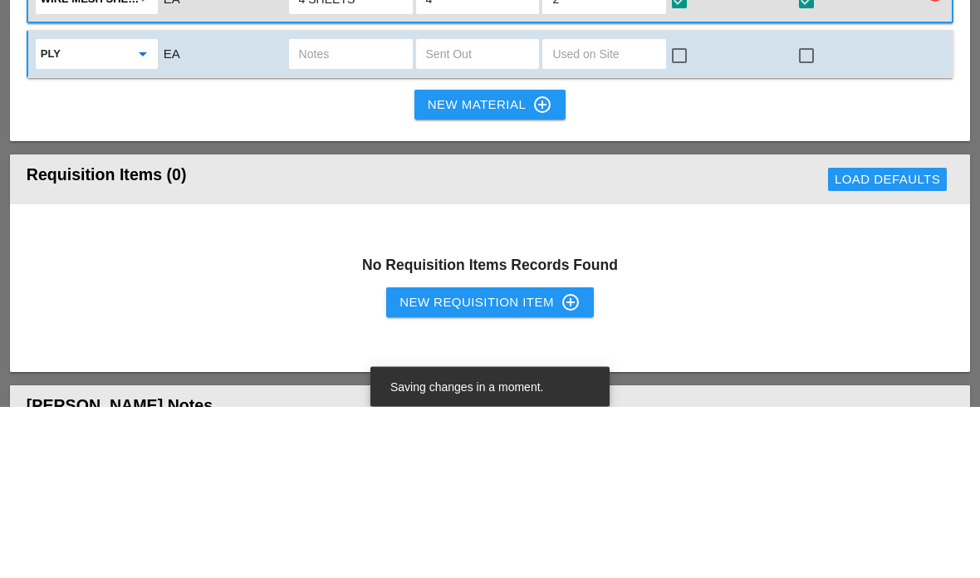
click at [578, 213] on input "text" at bounding box center [604, 226] width 104 height 27
type input "10"
click at [674, 213] on div at bounding box center [679, 227] width 28 height 28
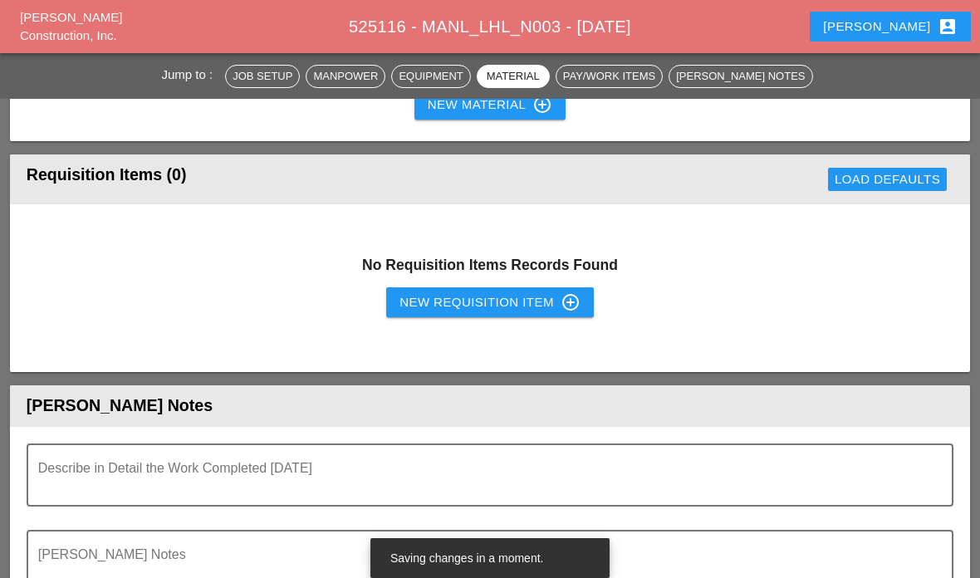
click at [517, 115] on div "New Material control_point" at bounding box center [490, 105] width 125 height 20
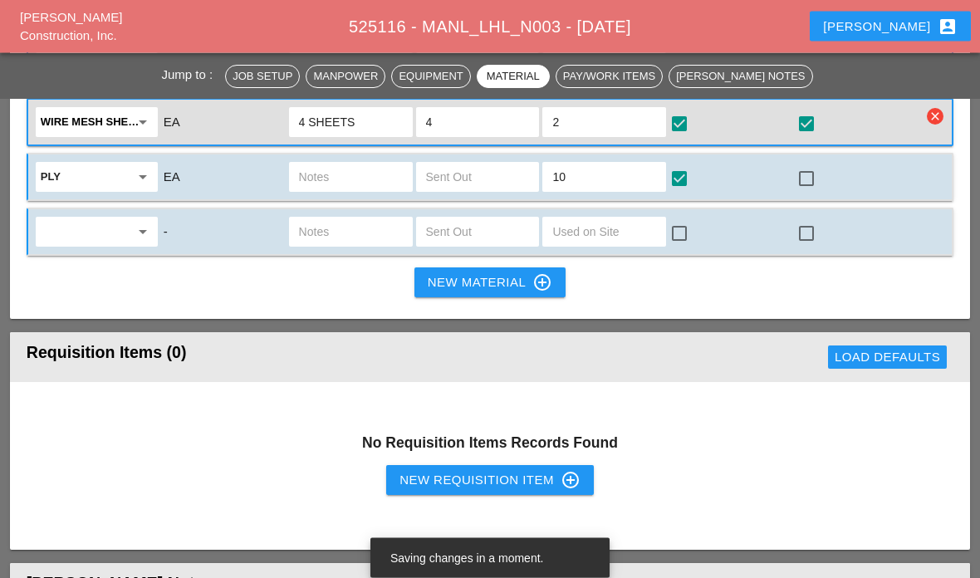
scroll to position [2039, 0]
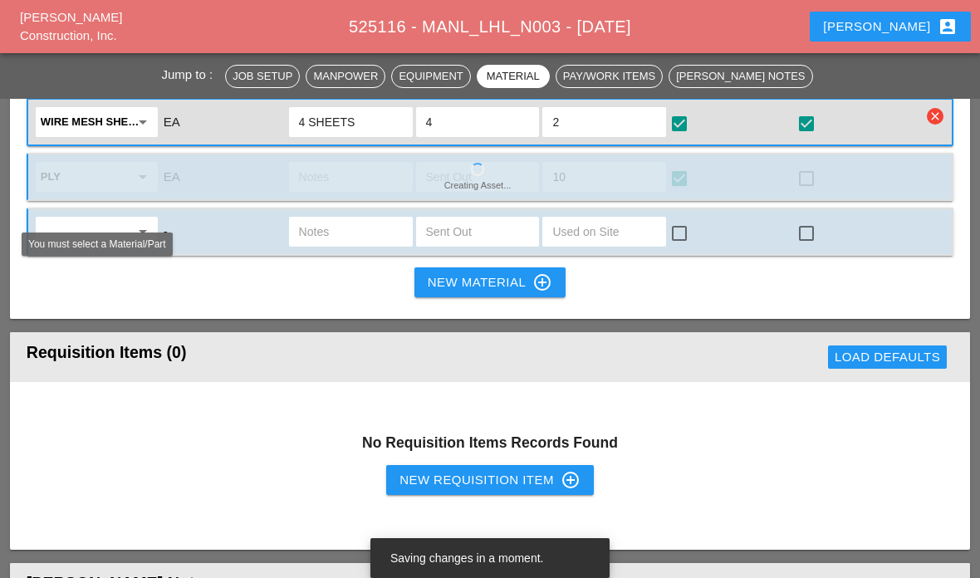
click at [138, 242] on icon "arrow_drop_down" at bounding box center [143, 232] width 20 height 20
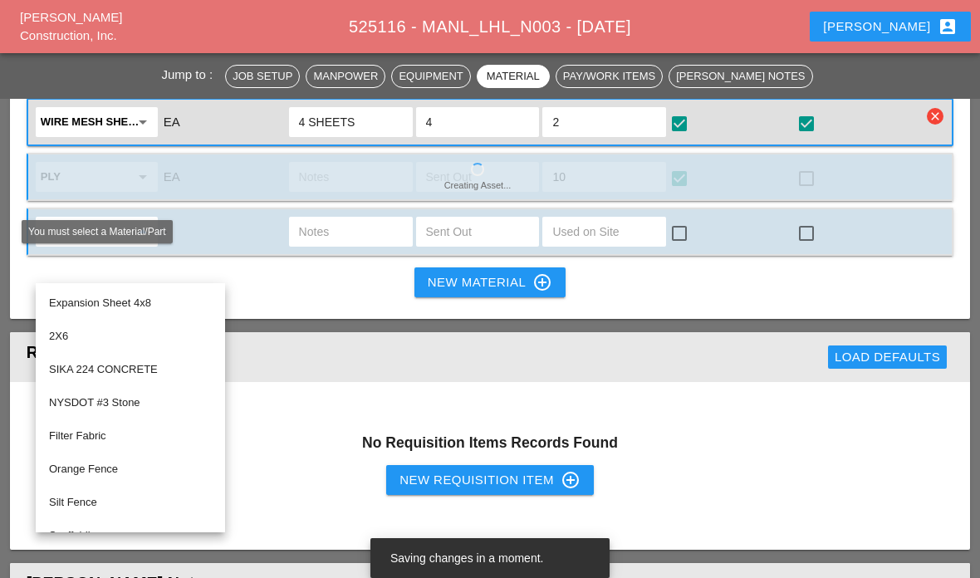
scroll to position [2038, 0]
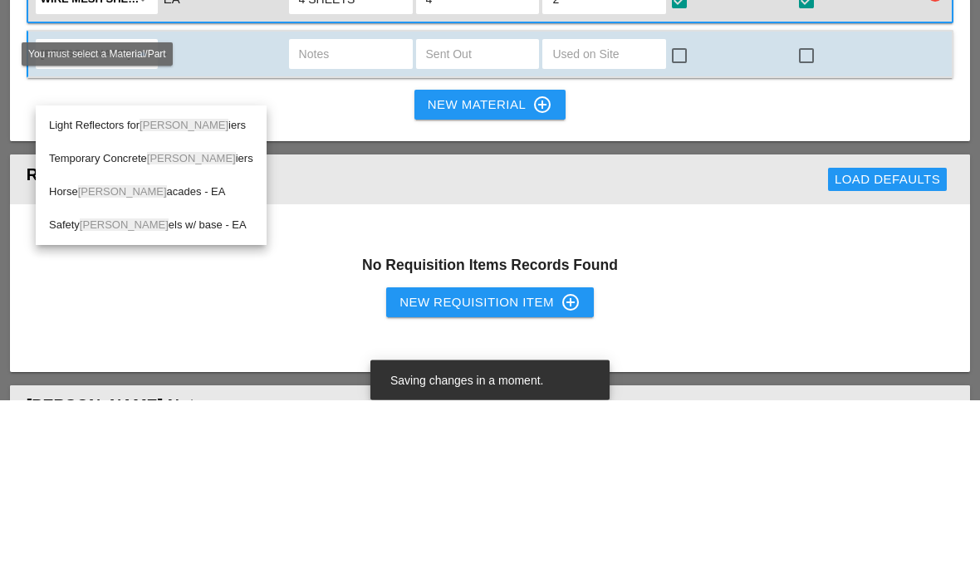
type input "Barre"
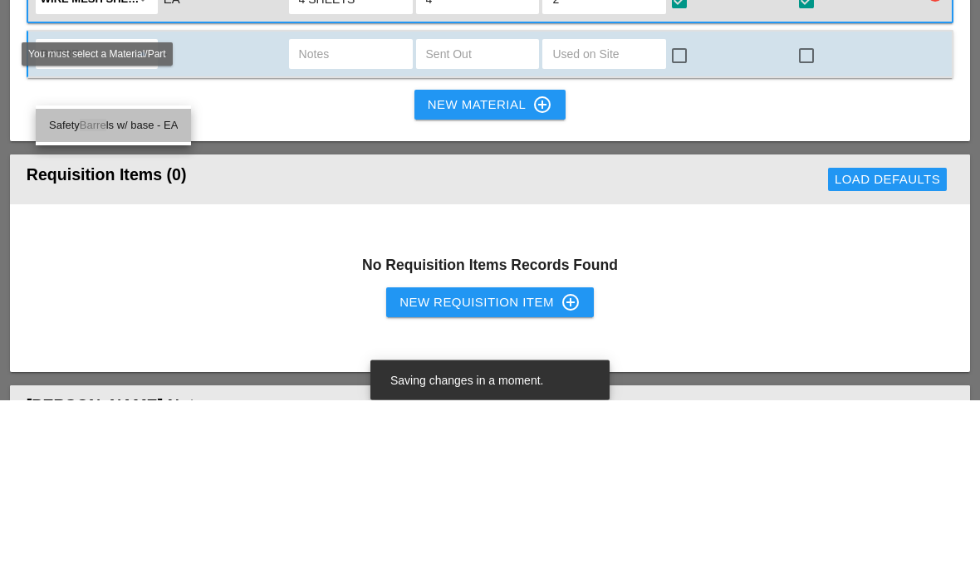
click at [114, 294] on div "Safety Barre ls w/ base - EA" at bounding box center [113, 304] width 129 height 20
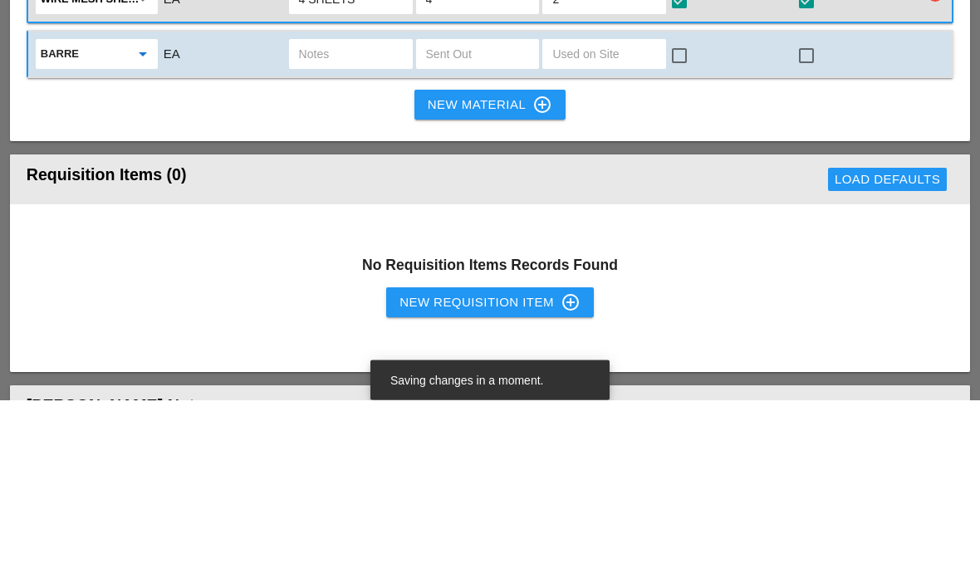
click at [586, 219] on input "text" at bounding box center [604, 232] width 104 height 27
type input "10"
click at [681, 220] on div at bounding box center [679, 234] width 28 height 28
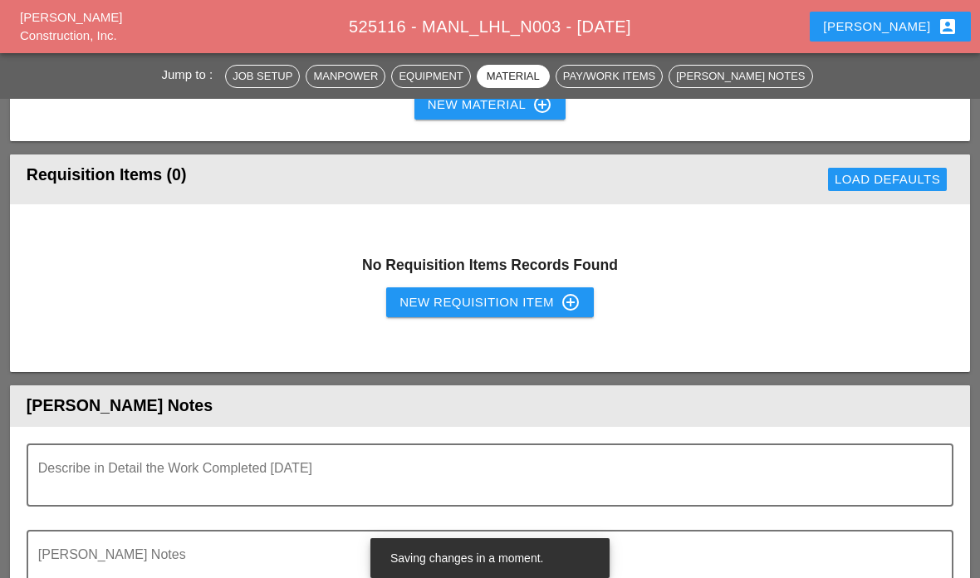
click at [536, 120] on button "New Material control_point" at bounding box center [489, 105] width 151 height 30
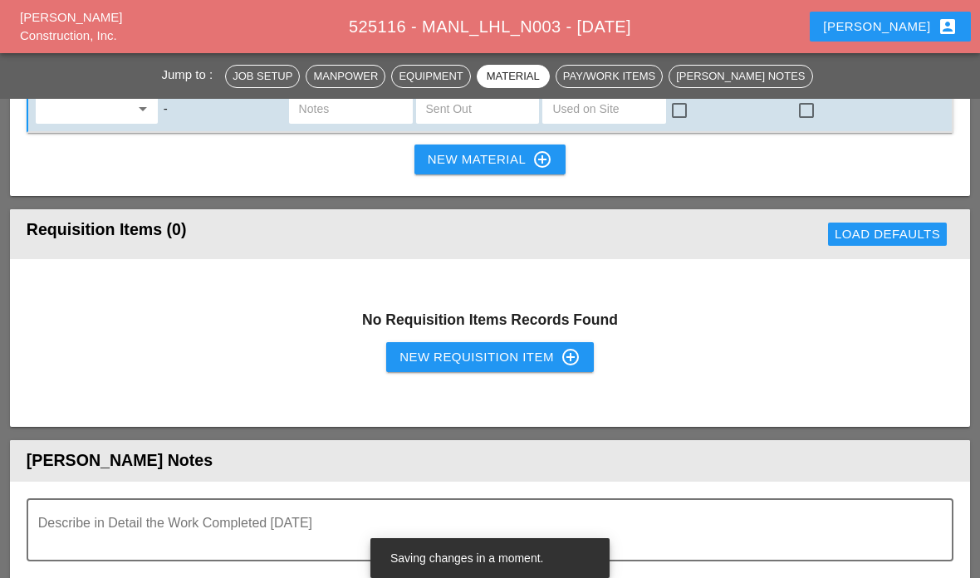
click at [129, 122] on input "text" at bounding box center [85, 109] width 89 height 27
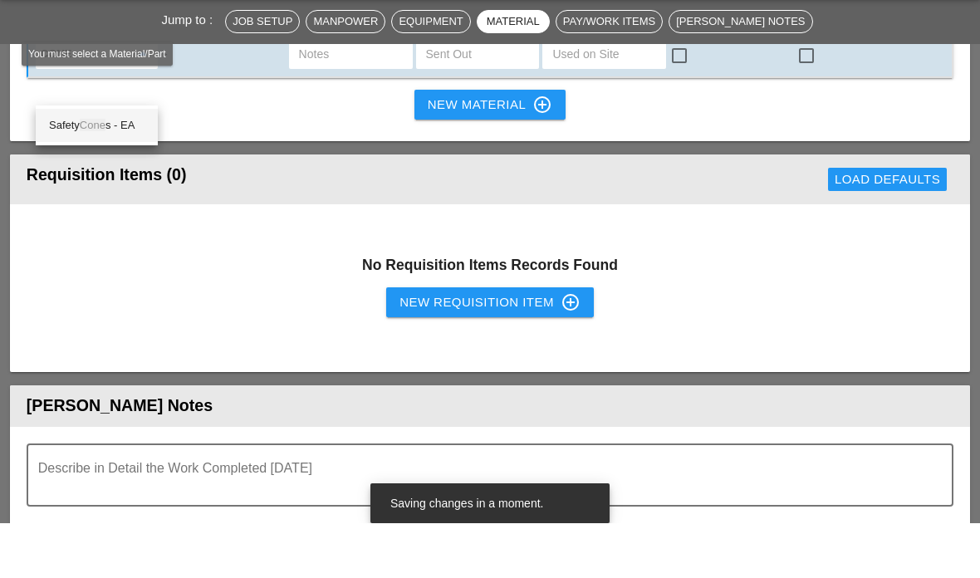
type input "Cones"
click at [98, 174] on span "Cones" at bounding box center [96, 180] width 32 height 12
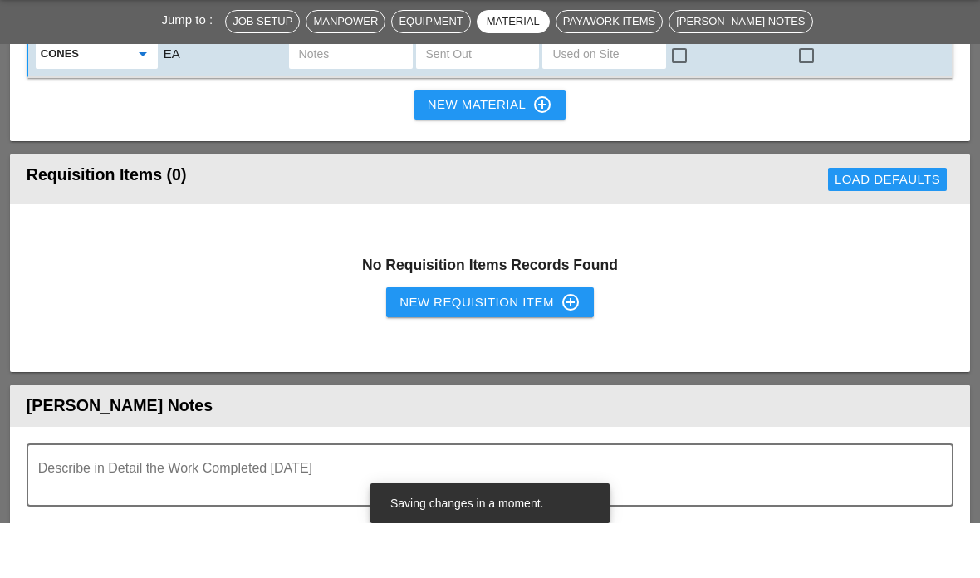
click at [615, 102] on input "text" at bounding box center [604, 109] width 104 height 27
type input "20"
click at [692, 98] on div at bounding box center [679, 110] width 28 height 28
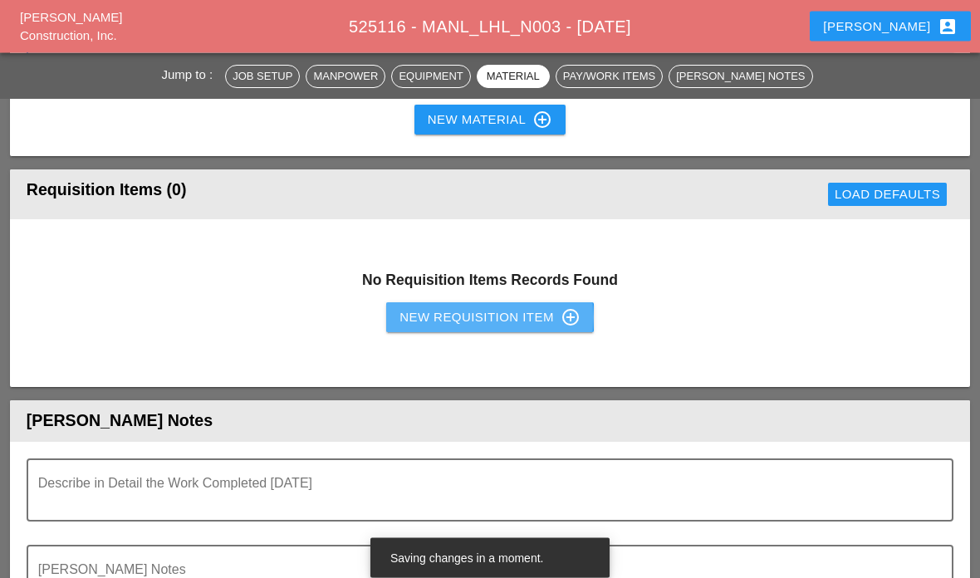
scroll to position [2257, 0]
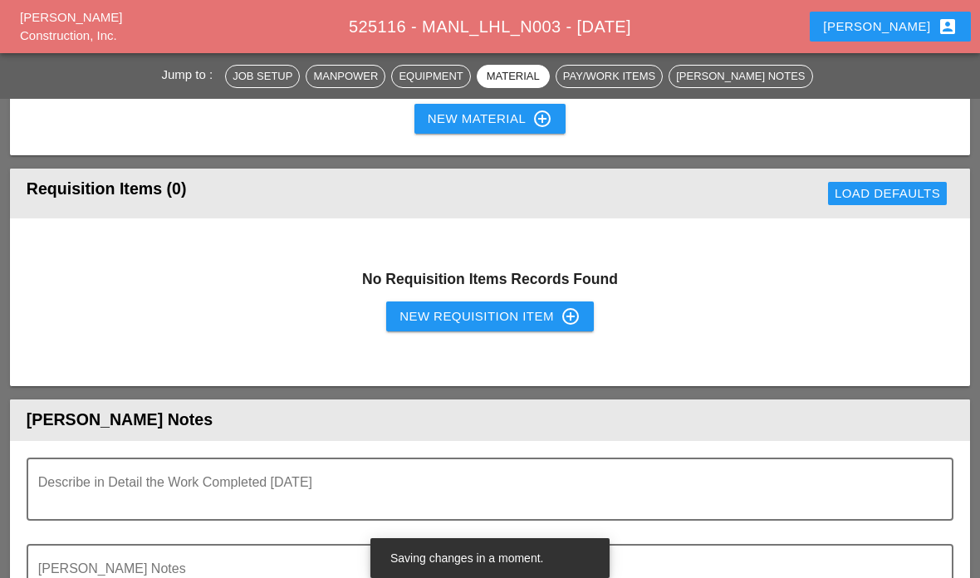
click at [229, 513] on textarea "Describe in Detail the Work Completed Today" at bounding box center [483, 499] width 890 height 40
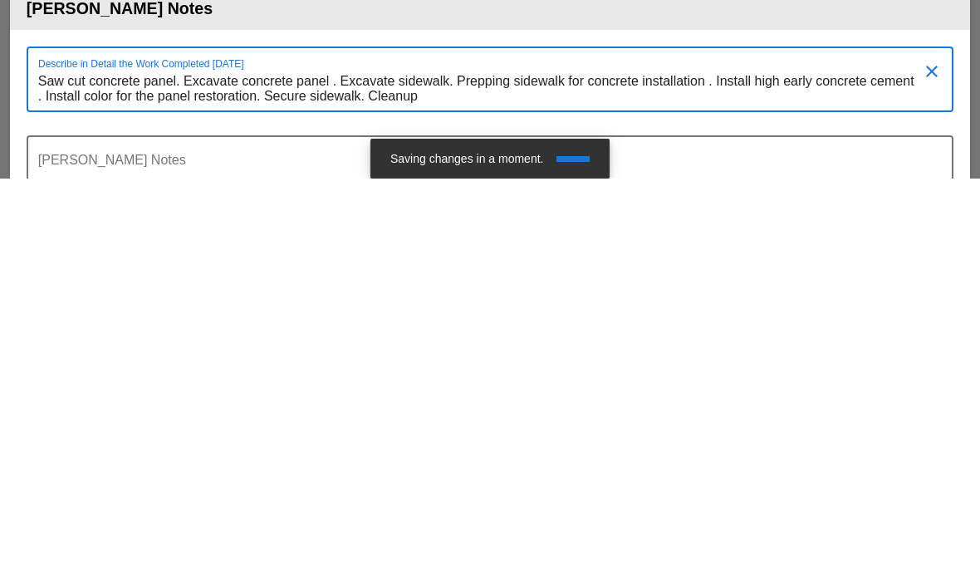
scroll to position [0, 0]
type textarea "Saw cut concrete panel. Excavate concrete panel . Excavate sidewalk. Prepping s…"
click at [178, 556] on textarea "Foreman's Notes" at bounding box center [483, 576] width 890 height 40
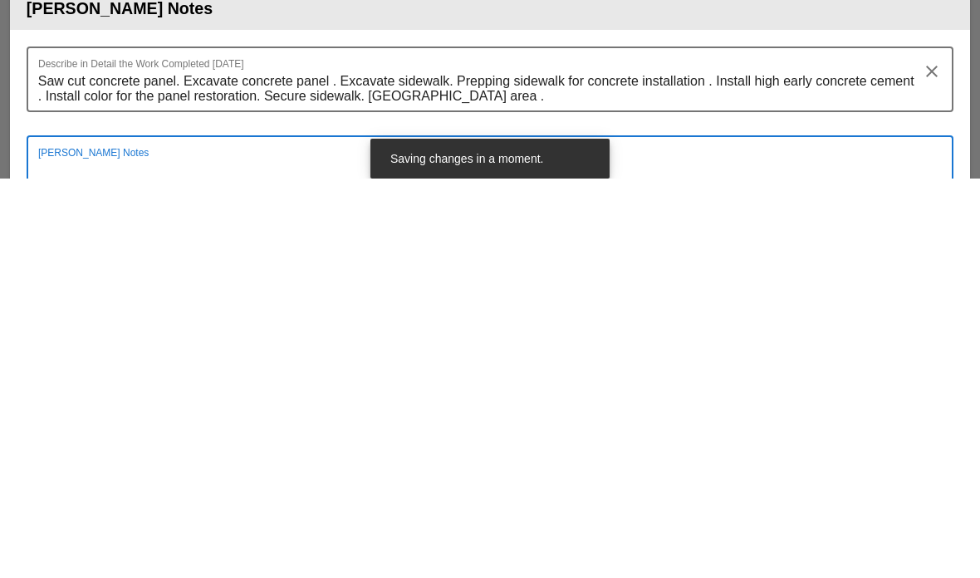
scroll to position [2358, 0]
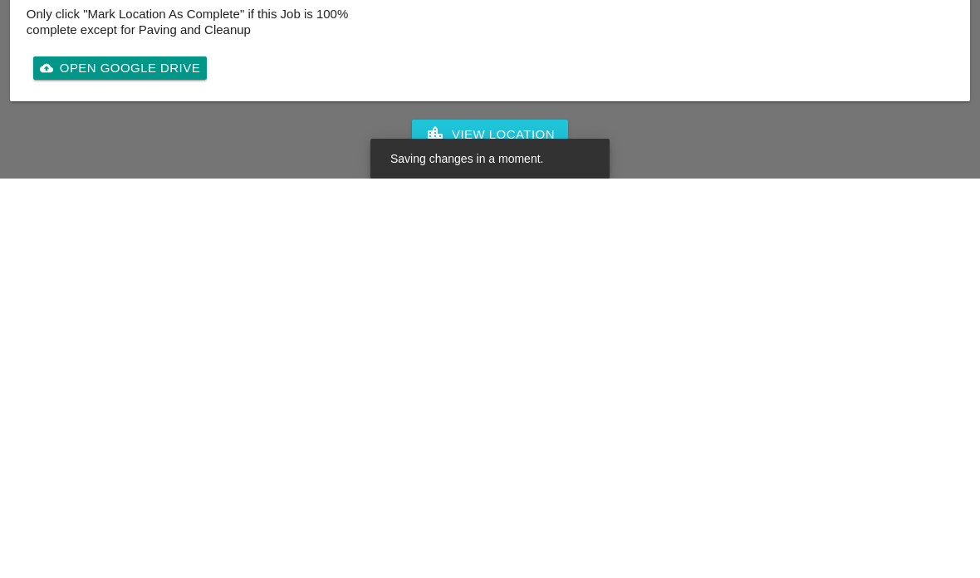
click at [143, 554] on div "Complete This Report" at bounding box center [490, 574] width 980 height 40
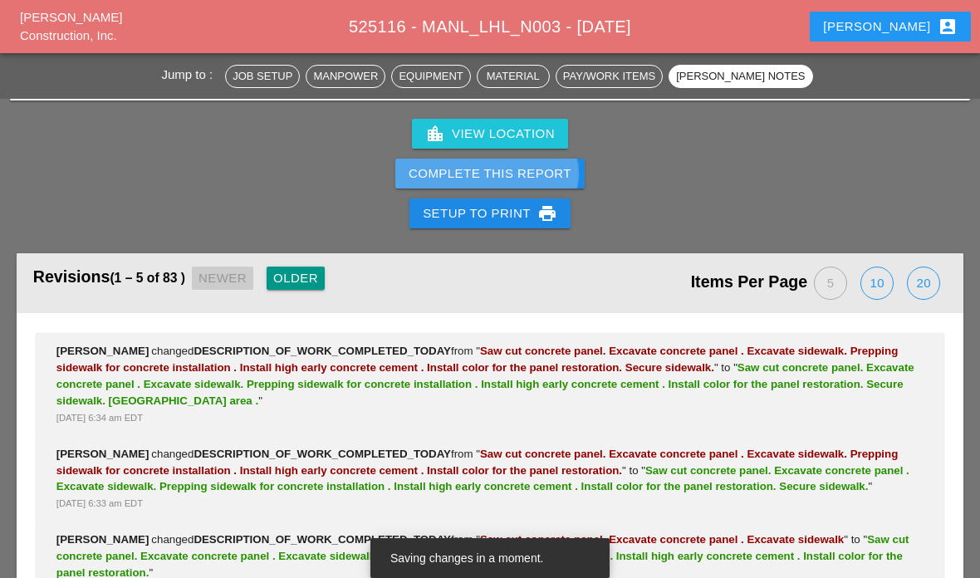
click at [435, 184] on div "Complete This Report" at bounding box center [490, 173] width 163 height 19
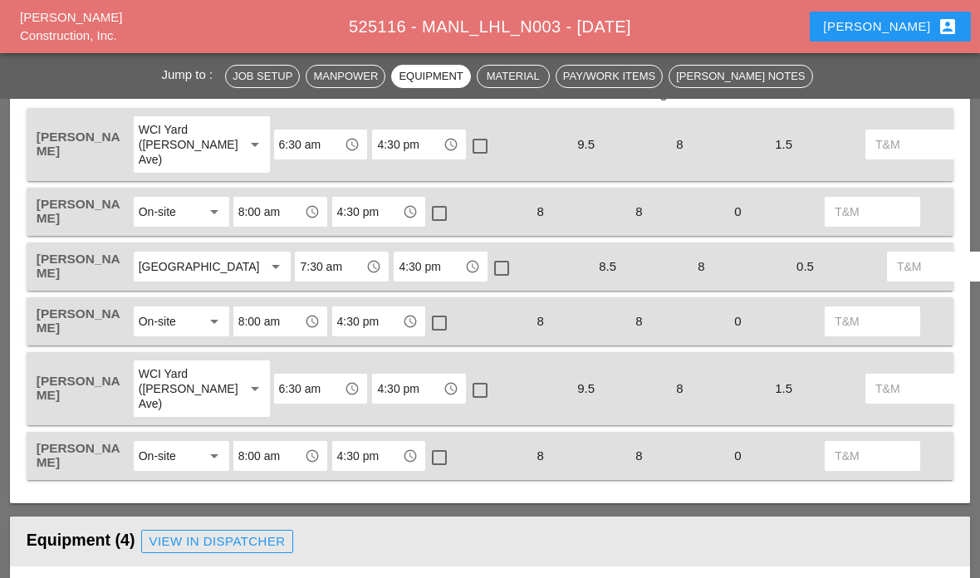
scroll to position [859, 0]
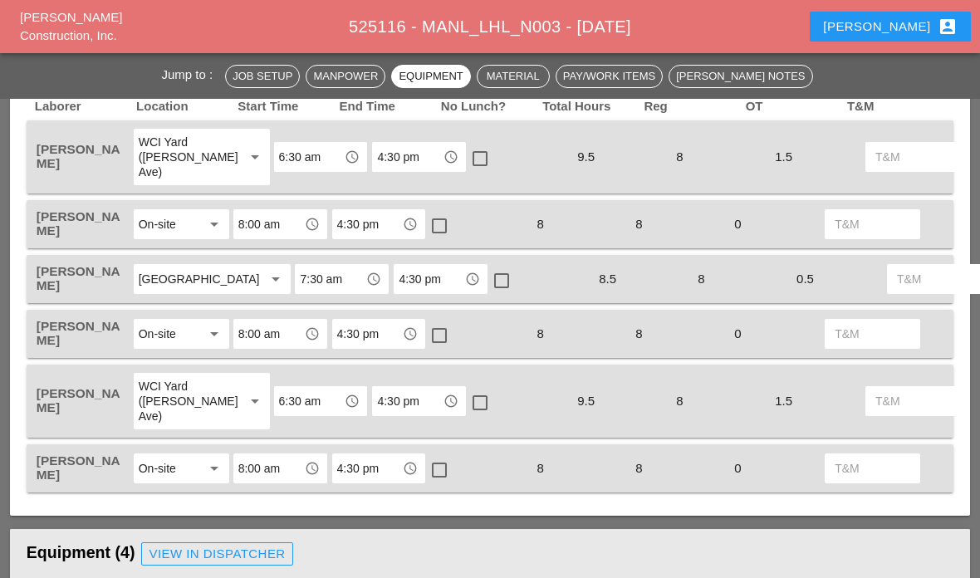
click at [399, 292] on input "4:30 pm" at bounding box center [429, 279] width 61 height 27
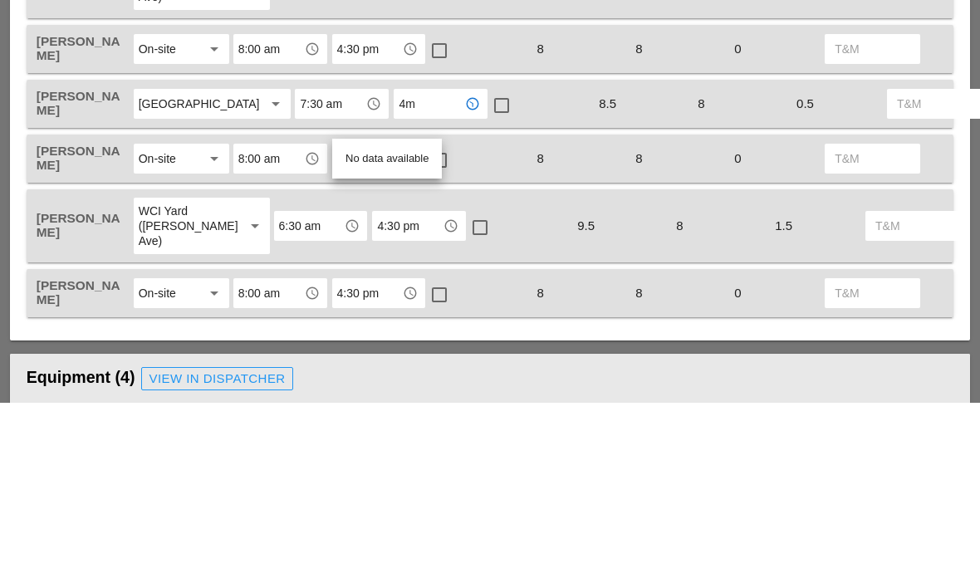
type input "4"
click at [356, 350] on div "4:0 0 pm" at bounding box center [378, 366] width 67 height 33
type input "4:00 pm"
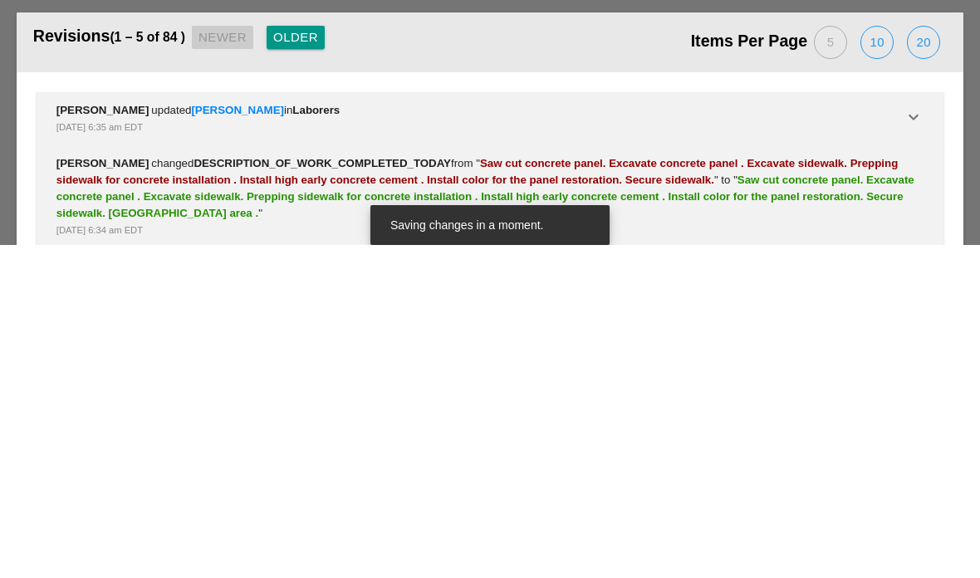
scroll to position [3079, 0]
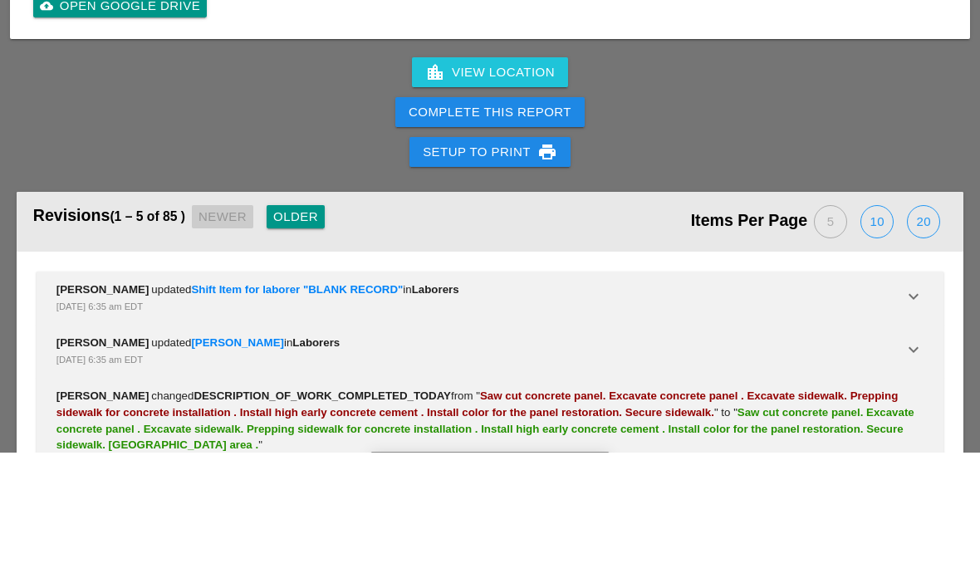
click at [466, 229] on div "Complete This Report" at bounding box center [490, 238] width 163 height 19
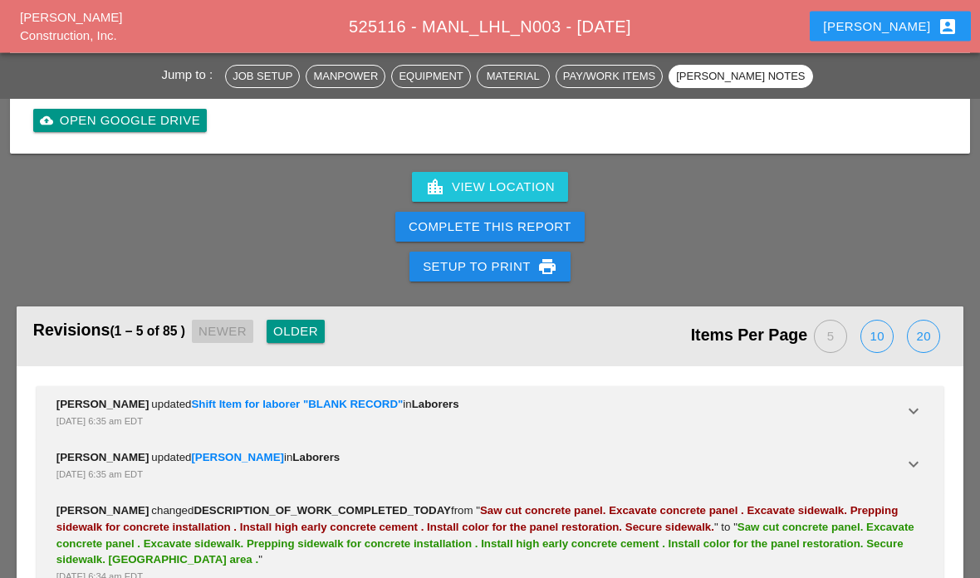
scroll to position [2995, 0]
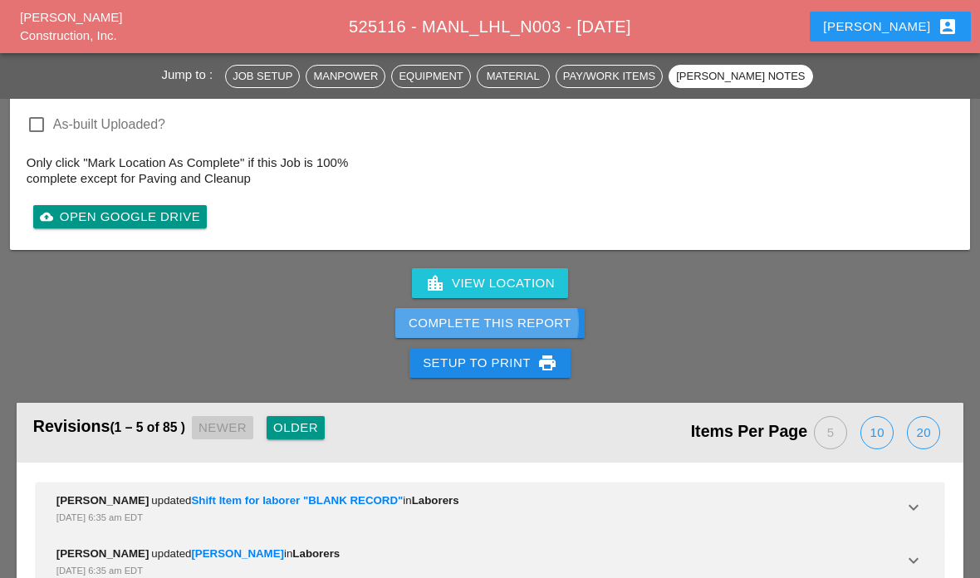
click at [439, 333] on div "Complete This Report" at bounding box center [490, 323] width 163 height 19
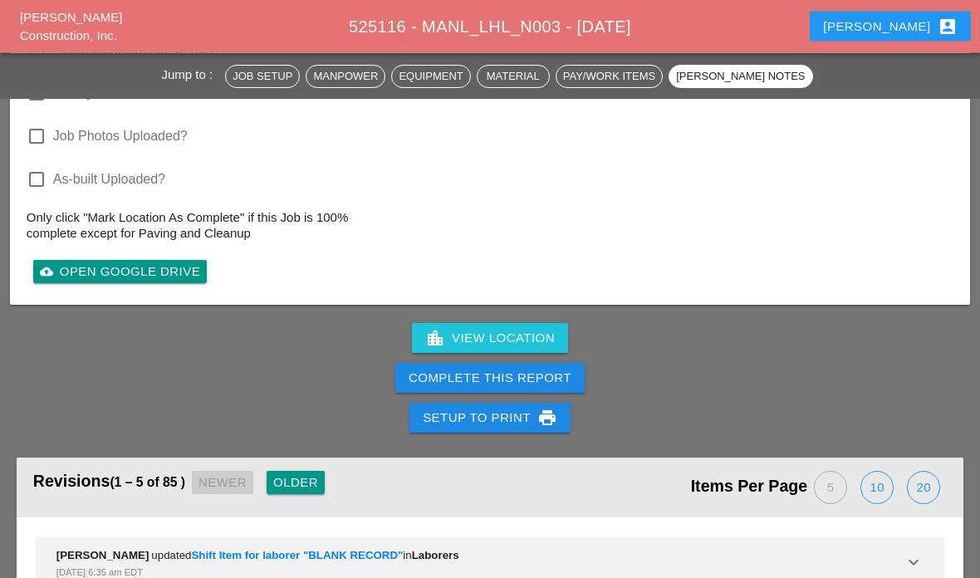
scroll to position [2961, 0]
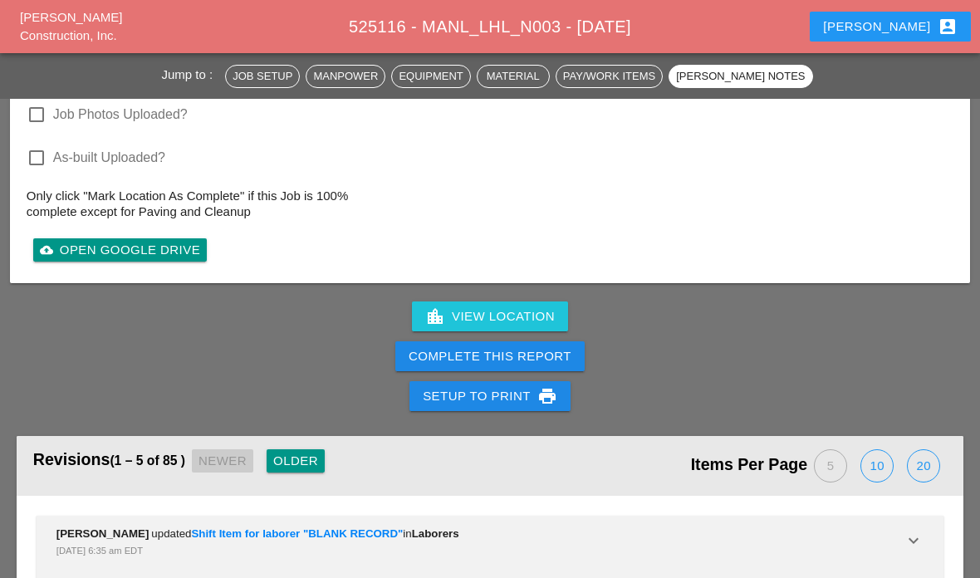
click at [448, 366] on div "Complete This Report" at bounding box center [490, 356] width 163 height 19
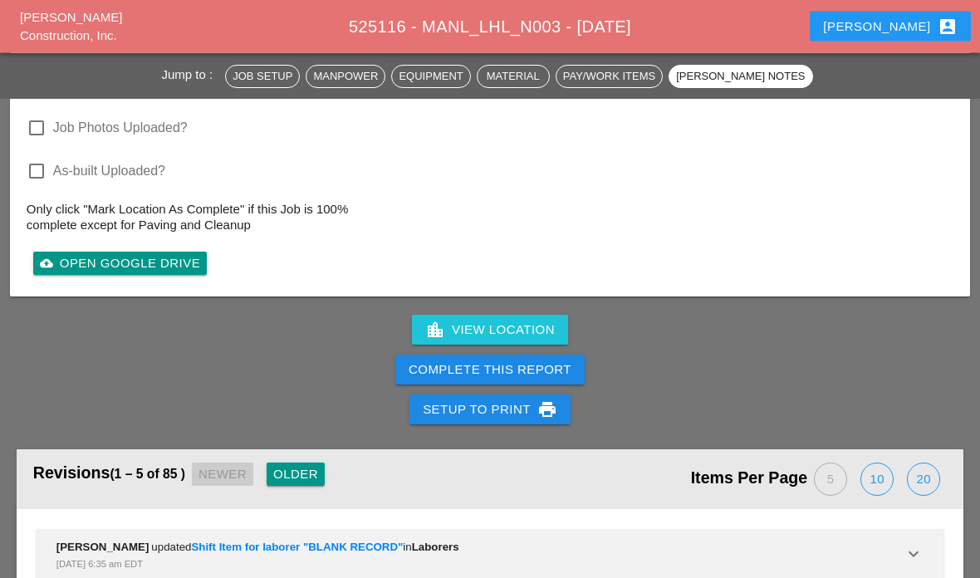
scroll to position [2948, 0]
click at [436, 380] on div "Complete This Report" at bounding box center [490, 369] width 163 height 19
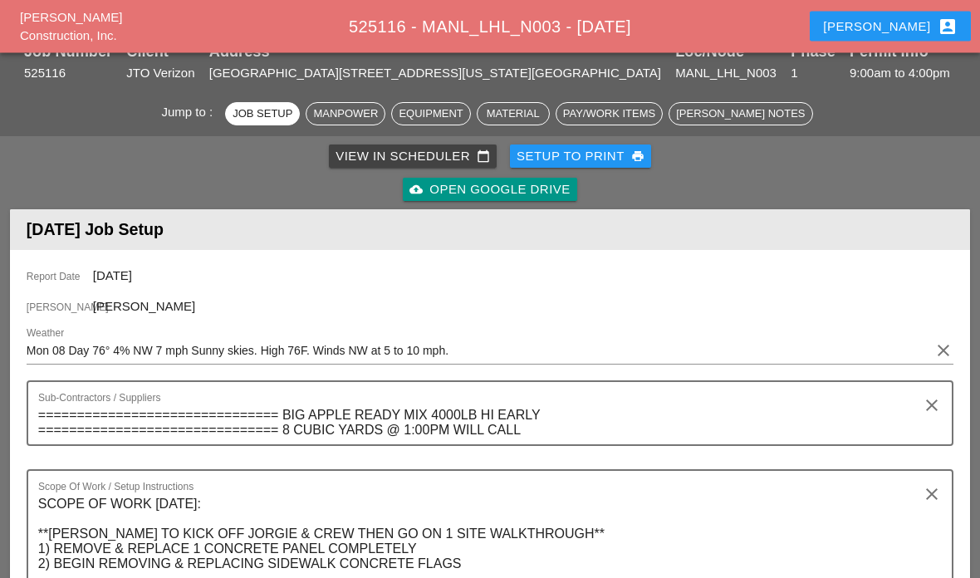
scroll to position [0, 0]
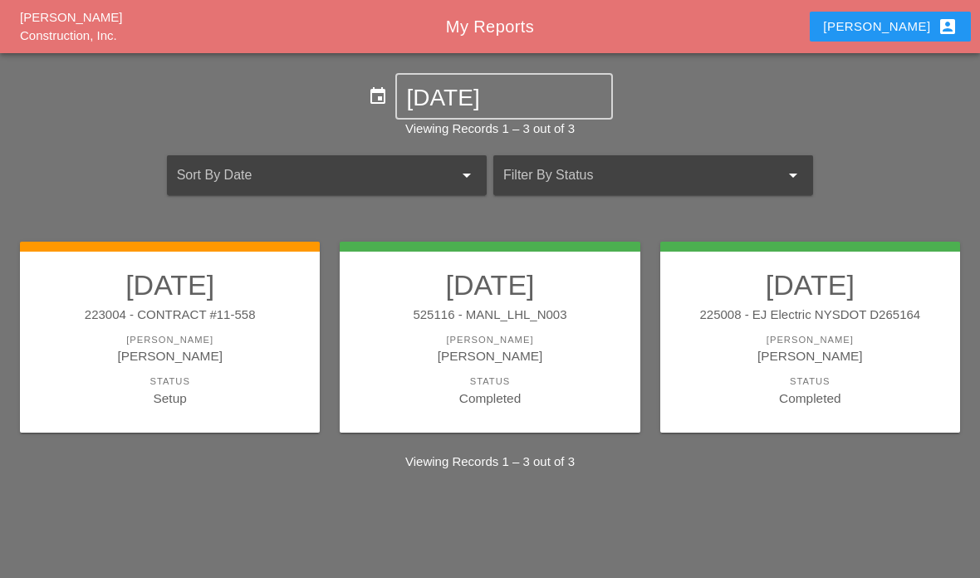
scroll to position [66, 0]
